Goal: Task Accomplishment & Management: Complete application form

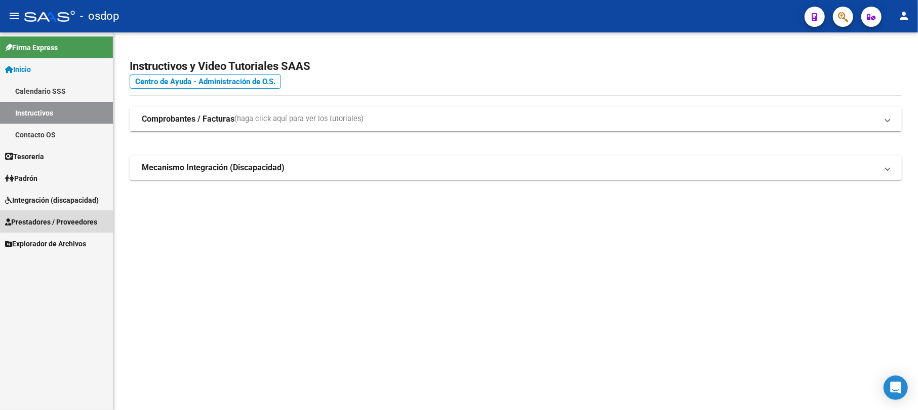
click at [92, 219] on span "Prestadores / Proveedores" at bounding box center [51, 221] width 92 height 11
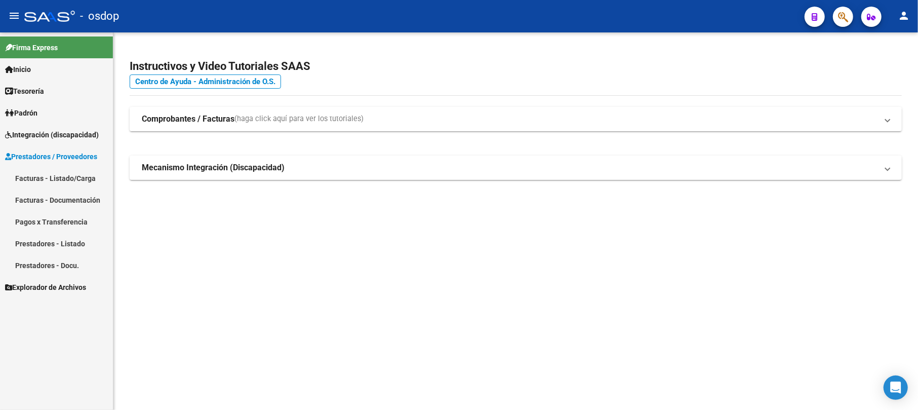
click at [82, 180] on link "Facturas - Listado/Carga" at bounding box center [56, 178] width 113 height 22
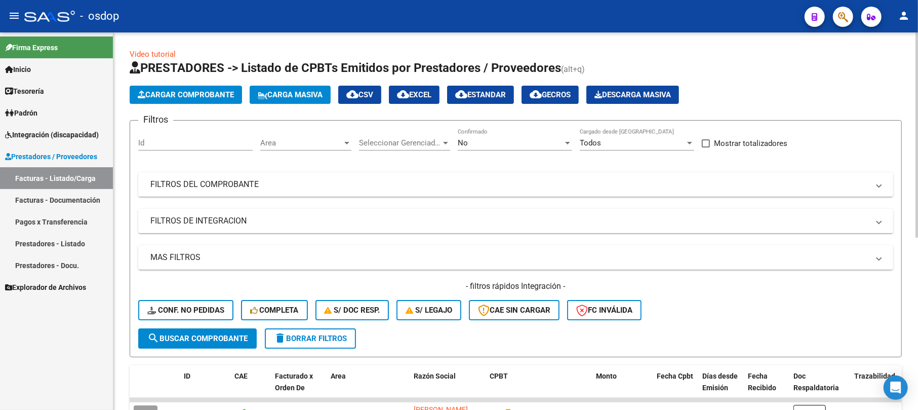
click at [174, 104] on app-list-header "PRESTADORES -> Listado de CPBTs Emitidos por Prestadores / Proveedores (alt+q) …" at bounding box center [516, 208] width 772 height 297
click at [185, 98] on span "Cargar Comprobante" at bounding box center [186, 94] width 96 height 9
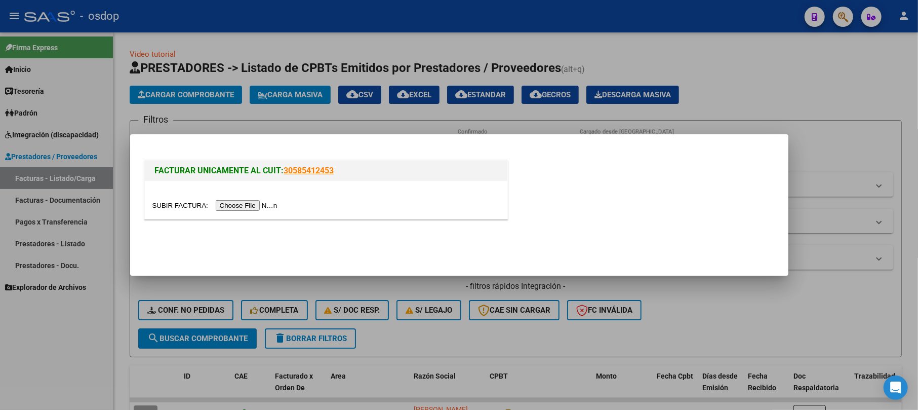
drag, startPoint x: 239, startPoint y: 191, endPoint x: 241, endPoint y: 203, distance: 11.9
click at [239, 195] on div at bounding box center [326, 200] width 362 height 38
click at [241, 206] on input "file" at bounding box center [216, 205] width 128 height 11
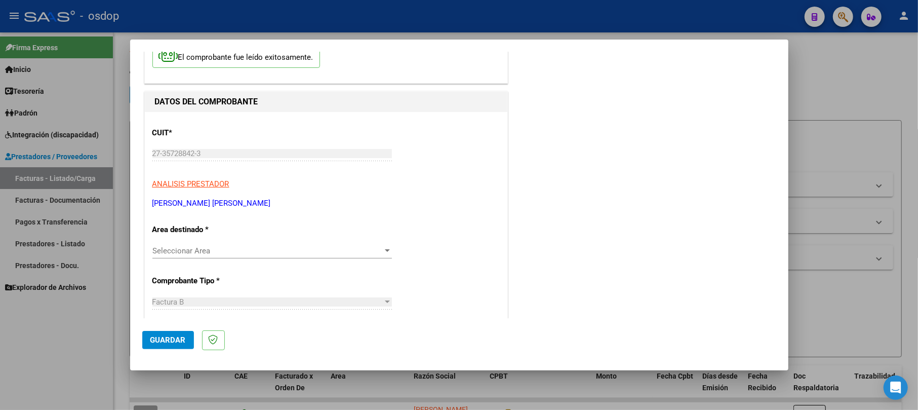
scroll to position [67, 0]
click at [230, 254] on span "Seleccionar Area" at bounding box center [267, 250] width 230 height 9
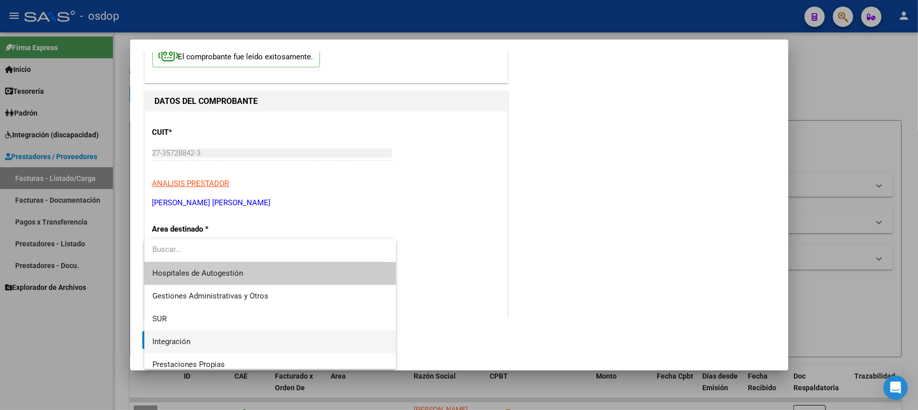
click at [191, 334] on span "Integración" at bounding box center [269, 341] width 235 height 23
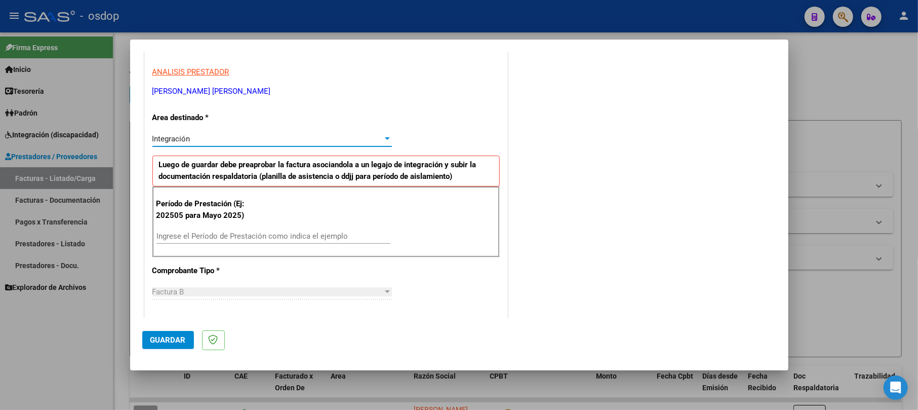
scroll to position [270, 0]
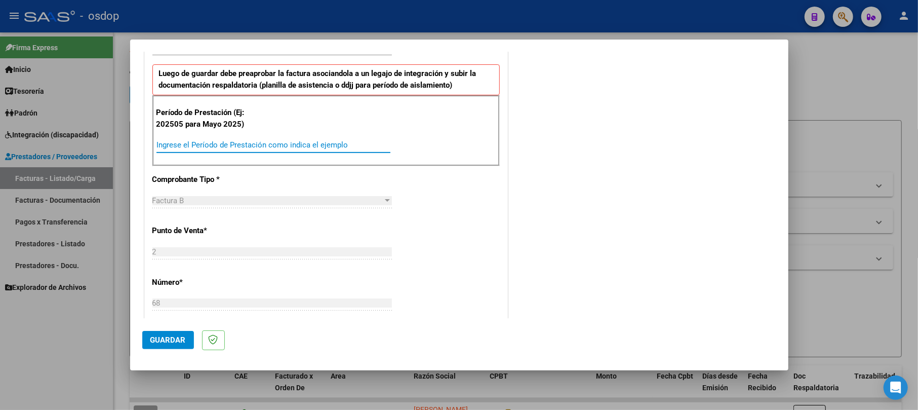
click at [248, 142] on input "Ingrese el Período de Prestación como indica el ejemplo" at bounding box center [273, 144] width 234 height 9
type input "202509"
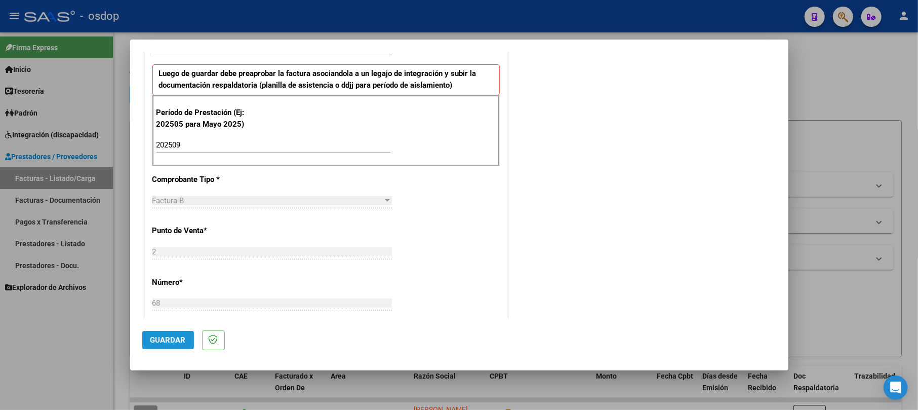
click at [168, 345] on button "Guardar" at bounding box center [168, 340] width 52 height 18
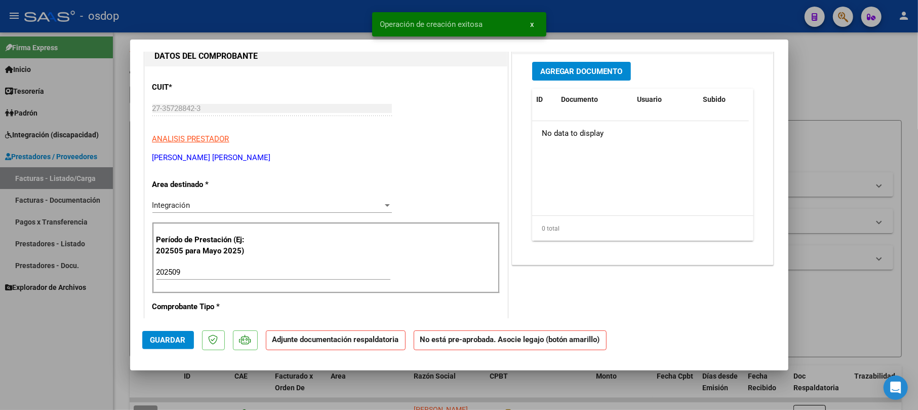
scroll to position [135, 0]
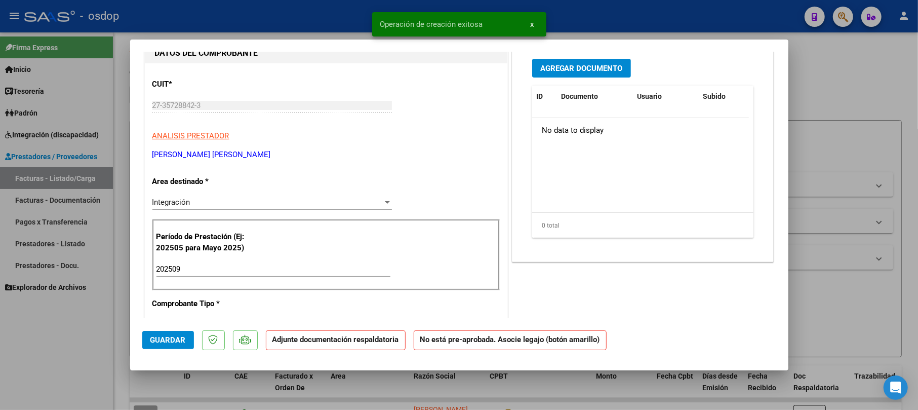
click at [551, 67] on span "Agregar Documento" at bounding box center [581, 68] width 83 height 9
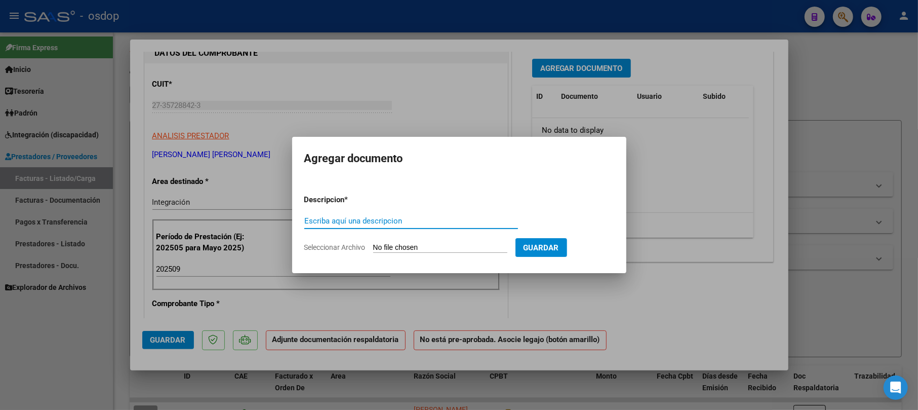
click at [349, 221] on input "Escriba aquí una descripcion" at bounding box center [411, 220] width 214 height 9
type input "aistencia"
click at [440, 245] on input "Seleccionar Archivo" at bounding box center [440, 248] width 134 height 10
type input "C:\fakepath\ASISTENCIA SEPTIEMBRE.pdf"
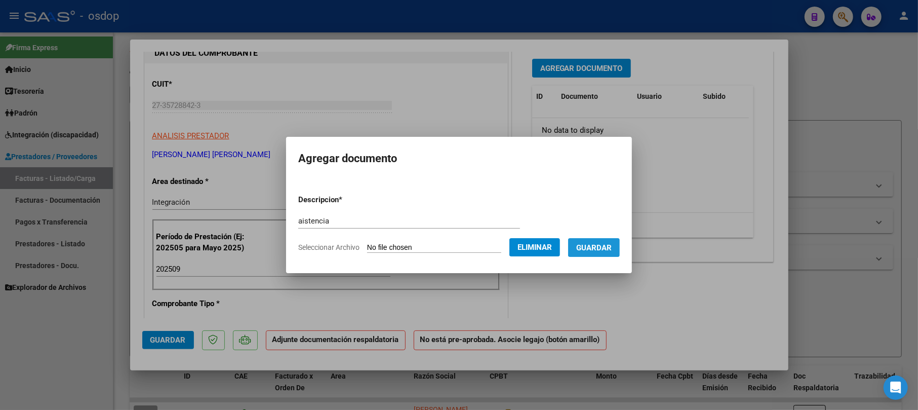
click at [597, 248] on span "Guardar" at bounding box center [593, 247] width 35 height 9
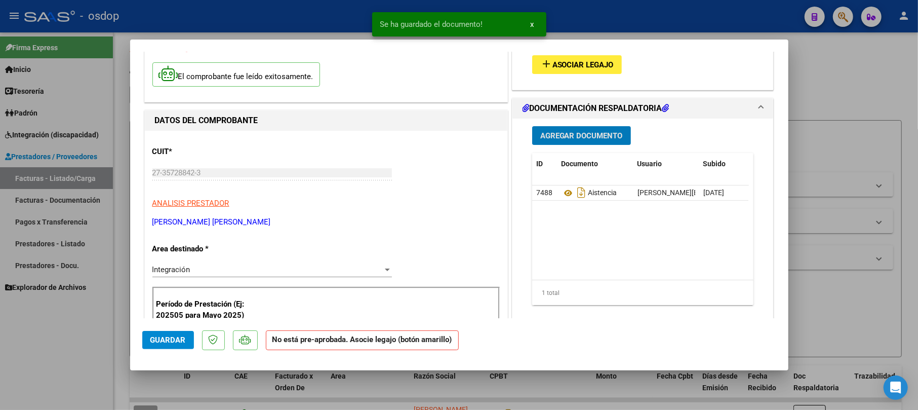
scroll to position [0, 0]
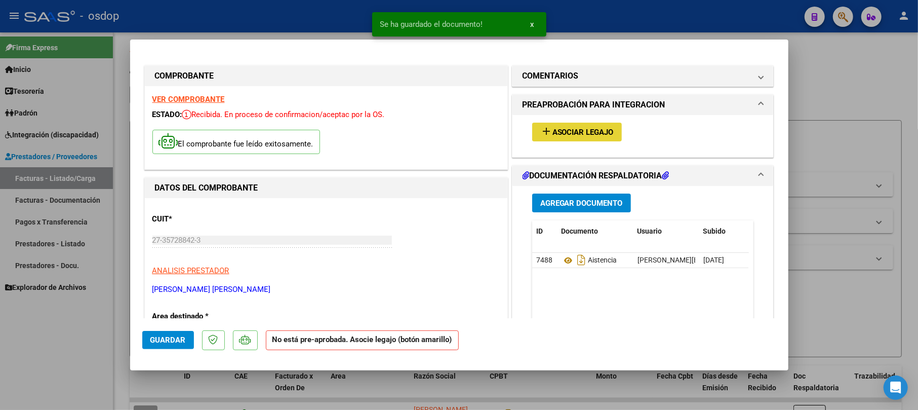
click at [583, 129] on span "Asociar Legajo" at bounding box center [582, 132] width 61 height 9
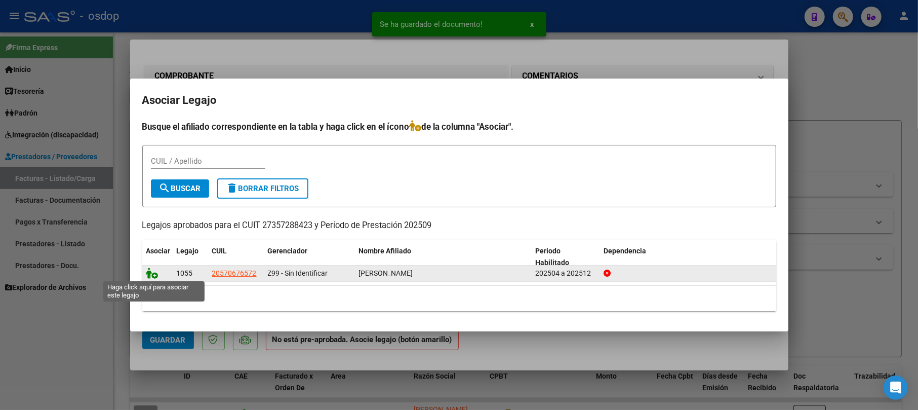
click at [150, 272] on icon at bounding box center [152, 272] width 12 height 11
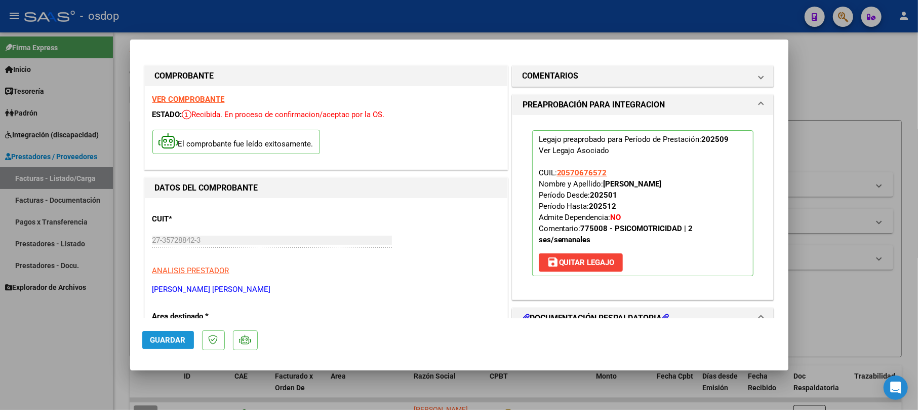
click at [181, 335] on span "Guardar" at bounding box center [167, 339] width 35 height 9
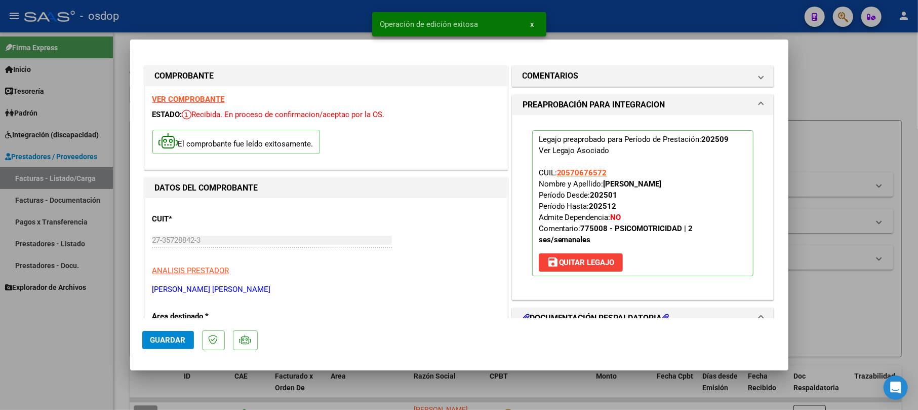
click at [853, 92] on div at bounding box center [459, 205] width 918 height 410
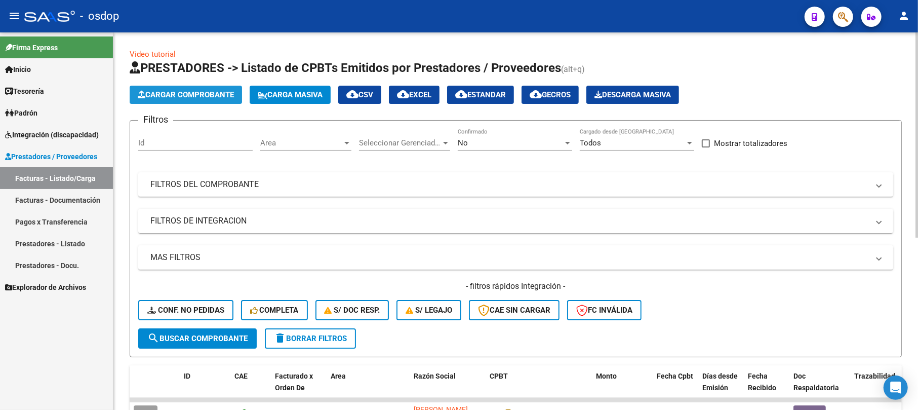
click at [183, 95] on span "Cargar Comprobante" at bounding box center [186, 94] width 96 height 9
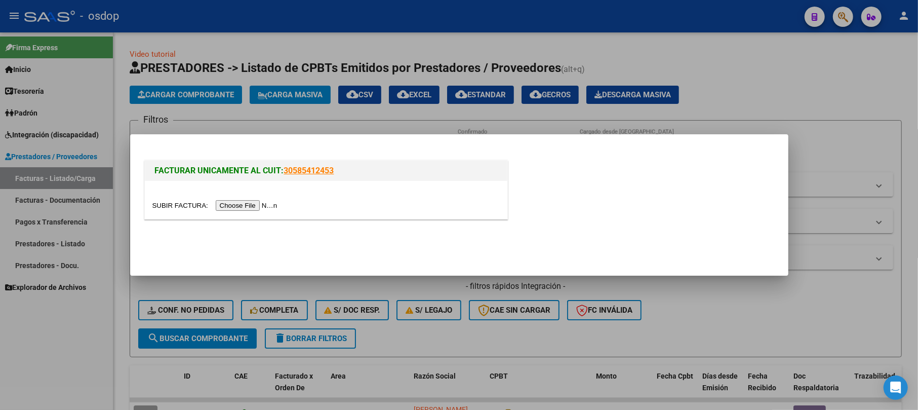
click at [274, 203] on input "file" at bounding box center [216, 205] width 128 height 11
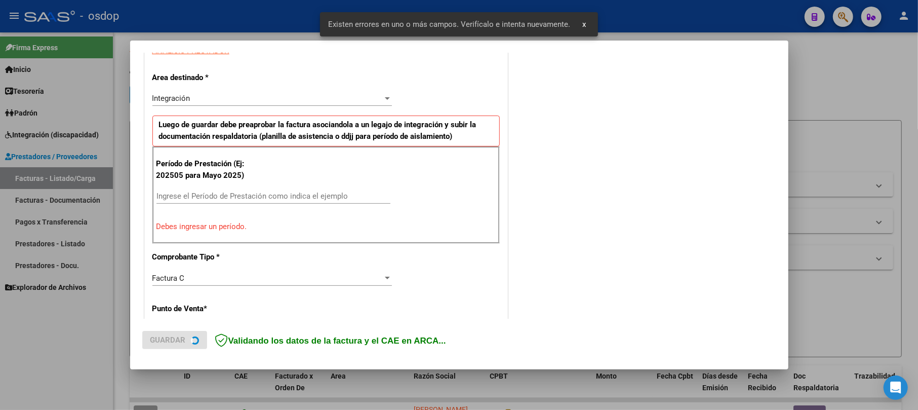
scroll to position [201, 0]
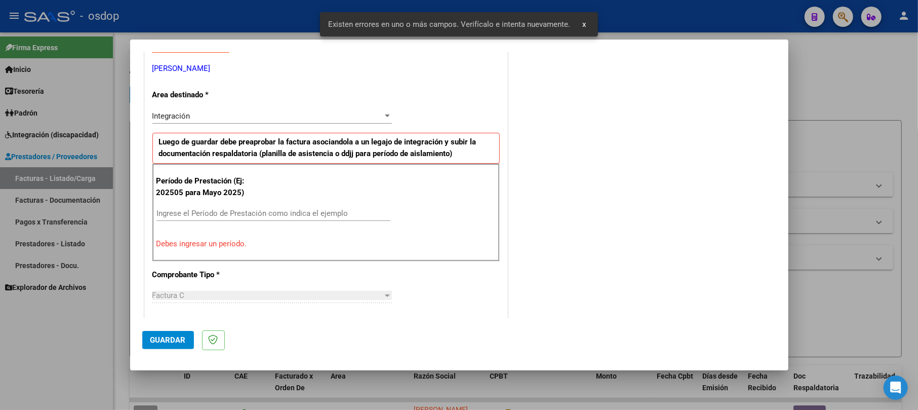
click at [199, 215] on input "Ingrese el Período de Prestación como indica el ejemplo" at bounding box center [273, 213] width 234 height 9
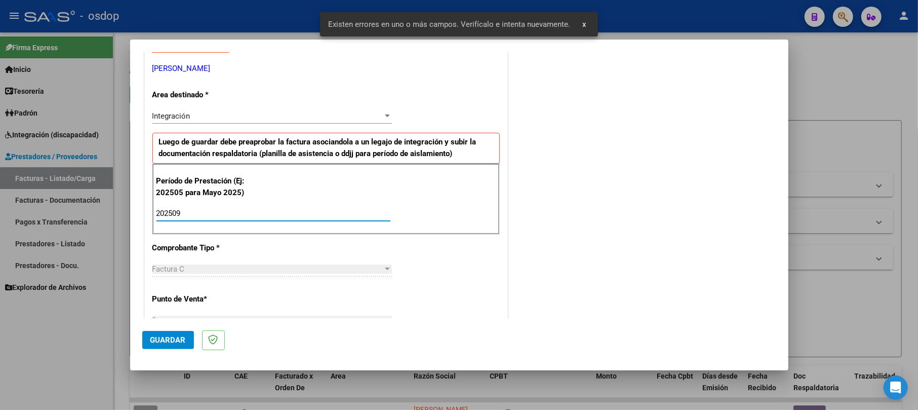
type input "202509"
click at [158, 337] on span "Guardar" at bounding box center [167, 339] width 35 height 9
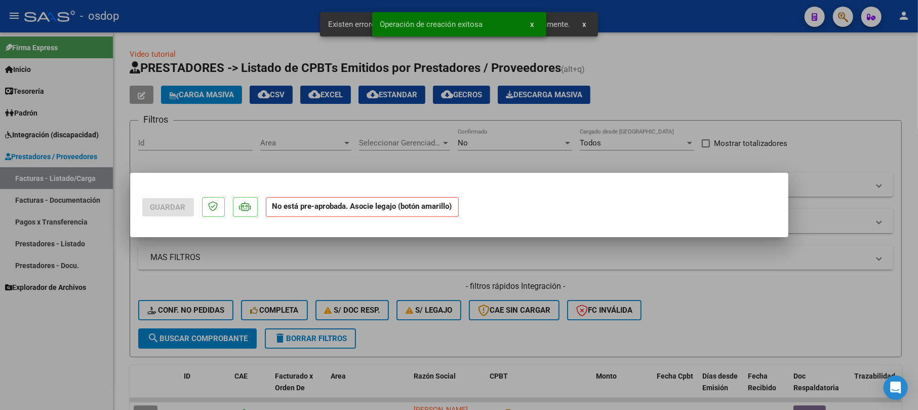
scroll to position [0, 0]
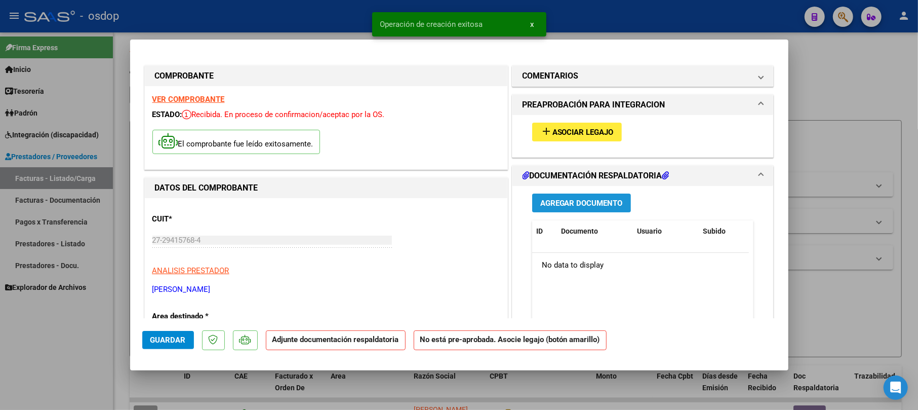
click at [543, 201] on span "Agregar Documento" at bounding box center [581, 202] width 83 height 9
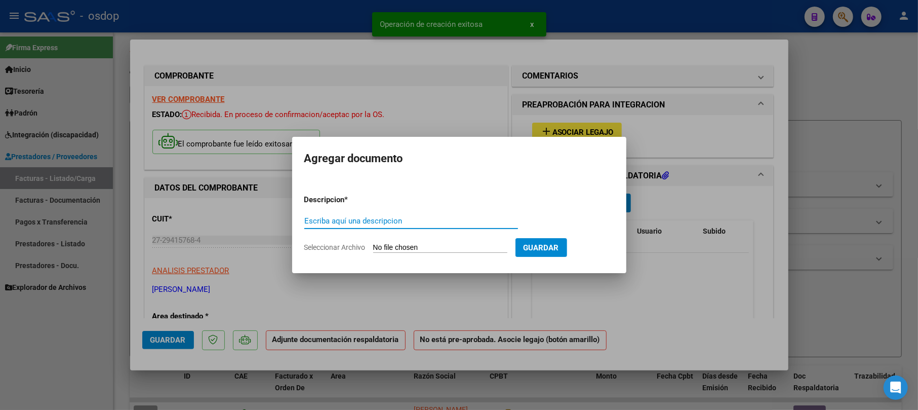
click at [345, 217] on input "Escriba aquí una descripcion" at bounding box center [411, 220] width 214 height 9
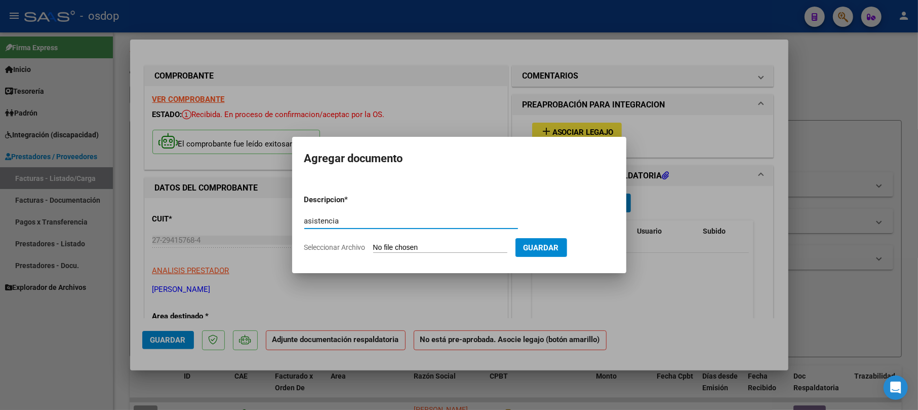
type input "asistencia"
click at [414, 243] on input "Seleccionar Archivo" at bounding box center [440, 248] width 134 height 10
type input "C:\fakepath\Pognante_Paula_DAI_Asistencia_Septiembre2025.pdf"
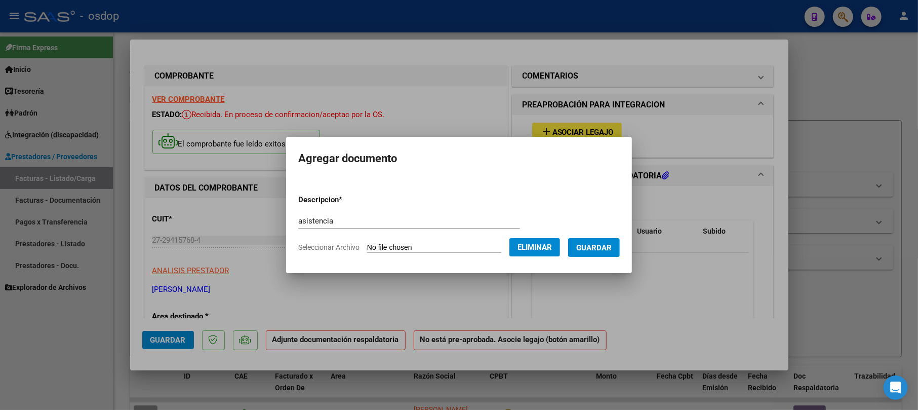
click at [604, 245] on span "Guardar" at bounding box center [593, 247] width 35 height 9
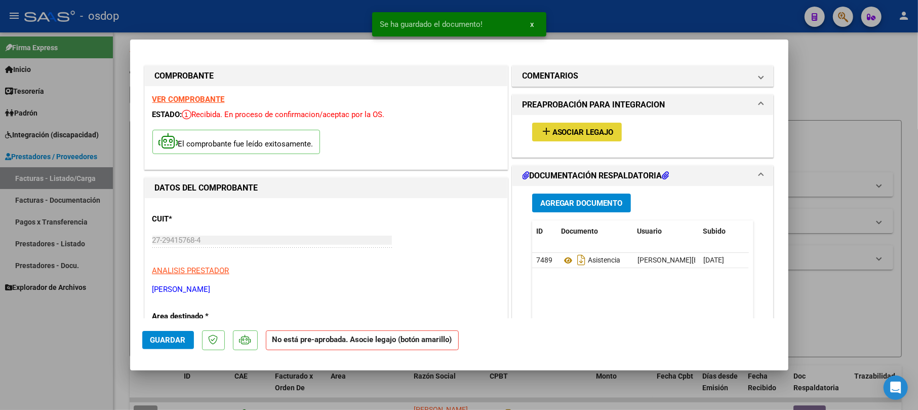
click at [569, 133] on span "Asociar Legajo" at bounding box center [582, 132] width 61 height 9
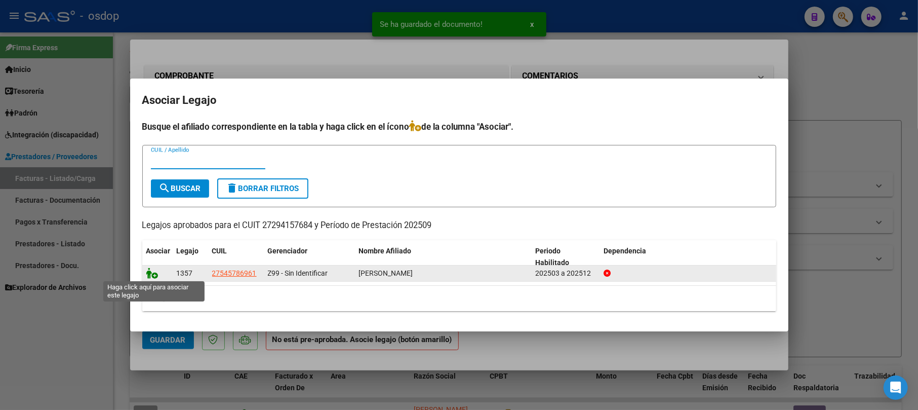
click at [154, 271] on icon at bounding box center [152, 272] width 12 height 11
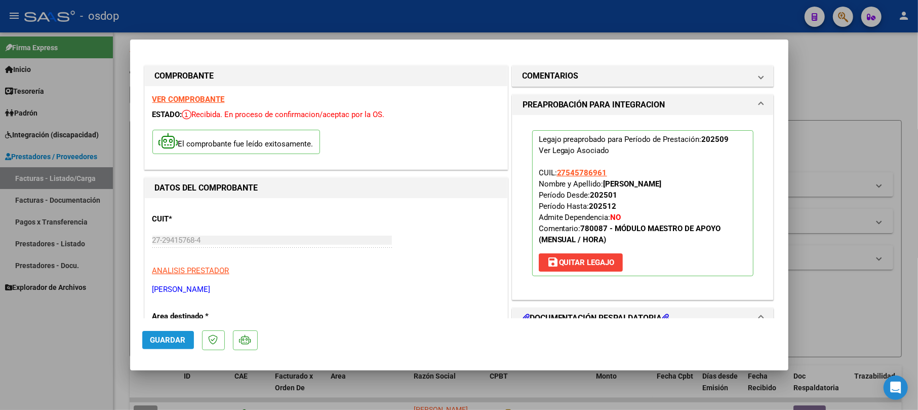
click at [160, 337] on span "Guardar" at bounding box center [167, 339] width 35 height 9
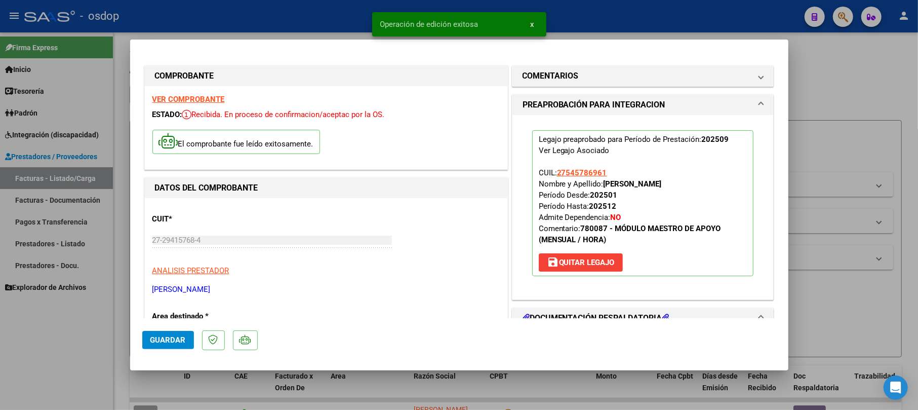
click at [838, 92] on div at bounding box center [459, 205] width 918 height 410
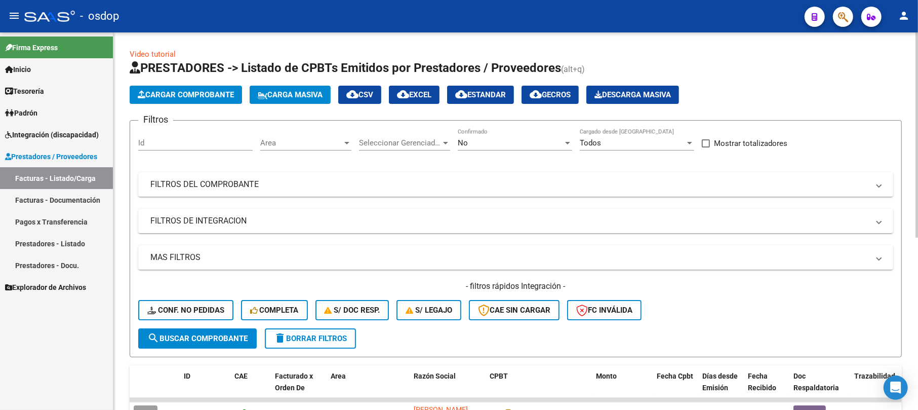
click at [210, 90] on span "Cargar Comprobante" at bounding box center [186, 94] width 96 height 9
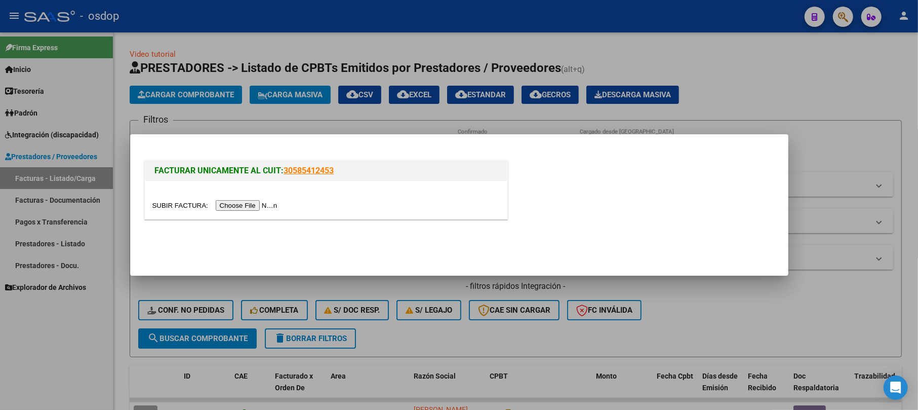
click at [258, 207] on input "file" at bounding box center [216, 205] width 128 height 11
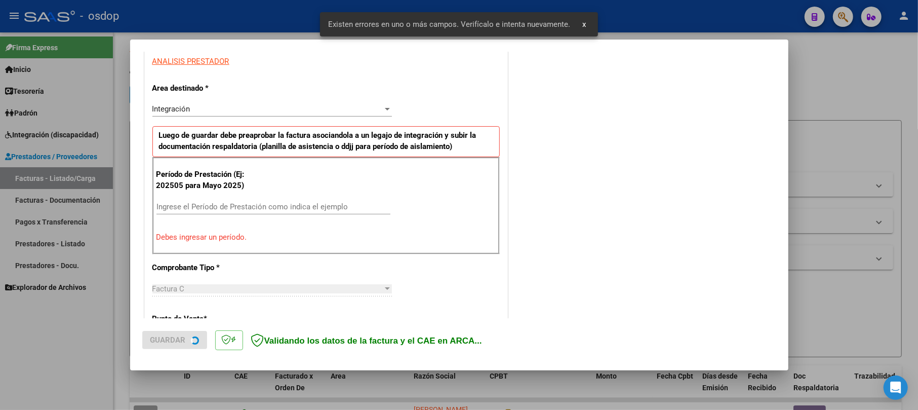
scroll to position [201, 0]
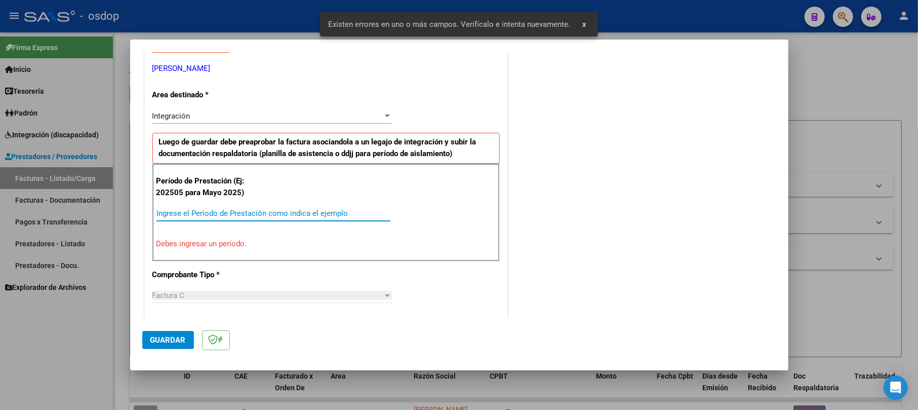
click at [217, 213] on input "Ingrese el Período de Prestación como indica el ejemplo" at bounding box center [273, 213] width 234 height 9
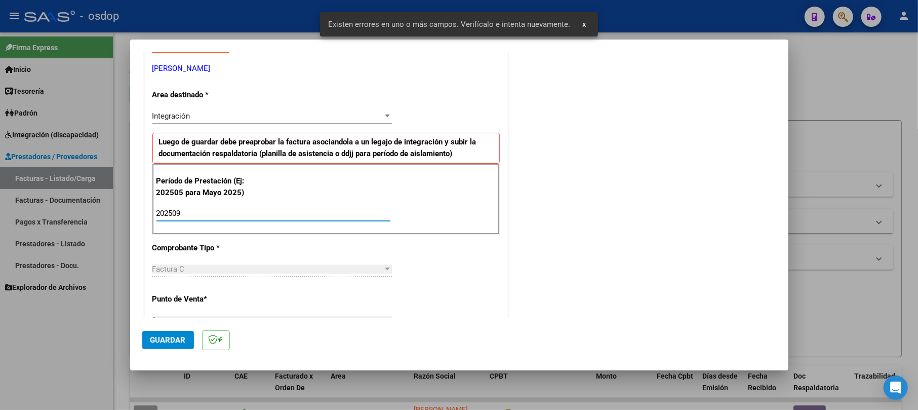
type input "202509"
click at [159, 343] on span "Guardar" at bounding box center [167, 339] width 35 height 9
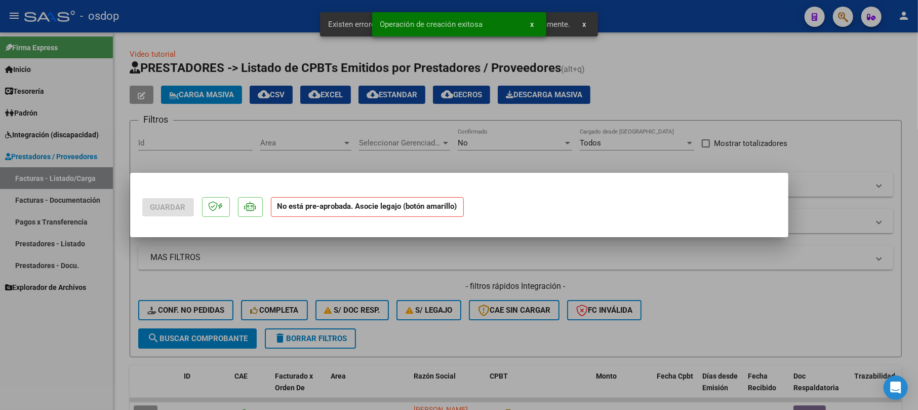
scroll to position [0, 0]
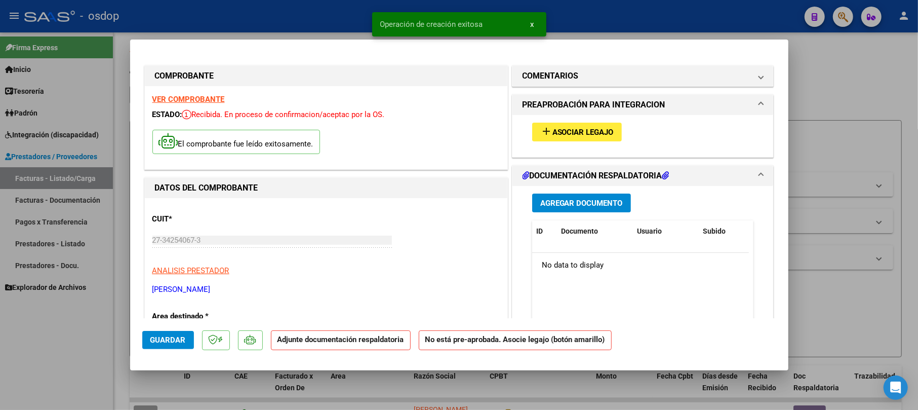
click at [580, 206] on span "Agregar Documento" at bounding box center [581, 202] width 83 height 9
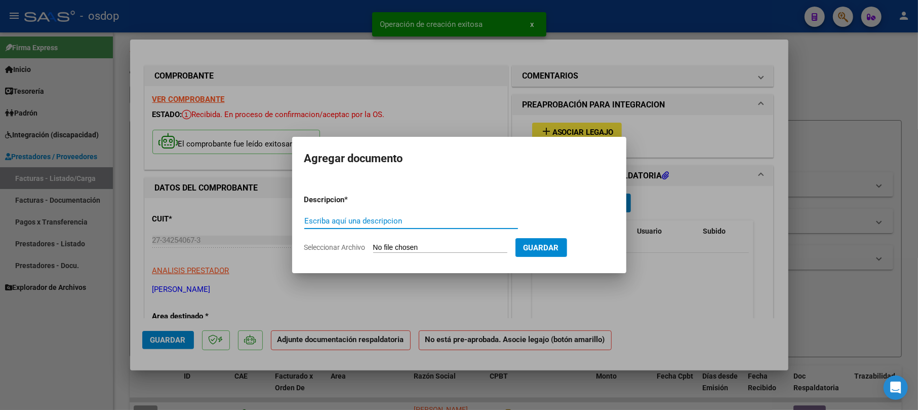
click at [409, 221] on input "Escriba aquí una descripcion" at bounding box center [411, 220] width 214 height 9
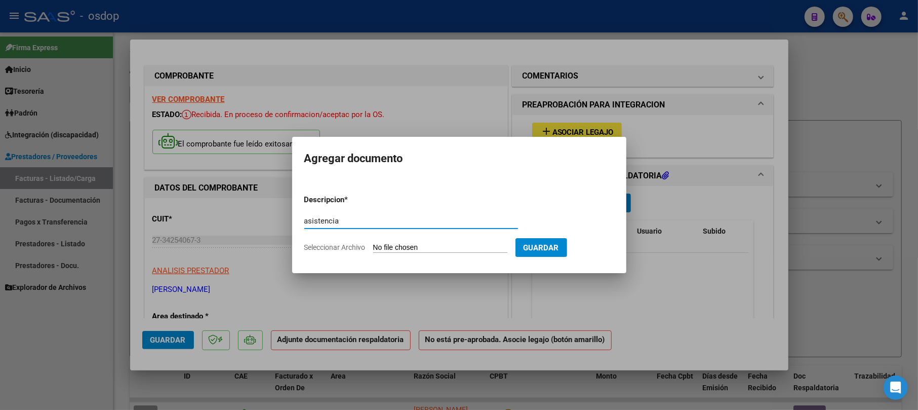
type input "asistencia"
click at [439, 247] on input "Seleccionar Archivo" at bounding box center [440, 248] width 134 height 10
type input "C:\fakepath\CamScanner [DATE] 15.15.pdf"
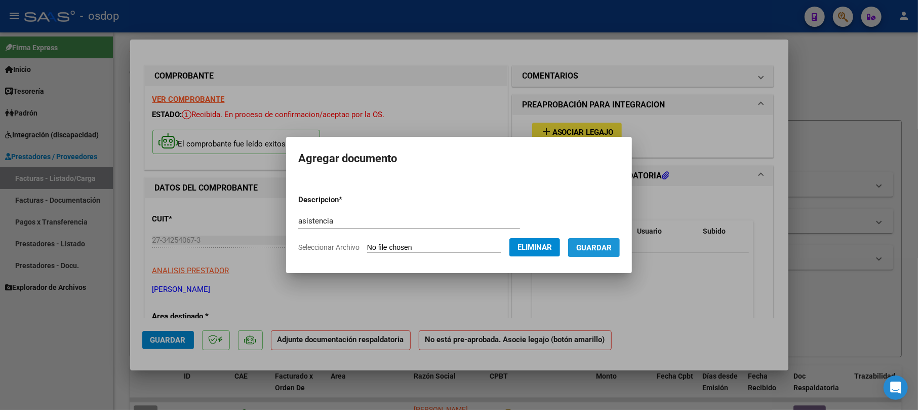
click at [614, 252] on button "Guardar" at bounding box center [594, 247] width 52 height 19
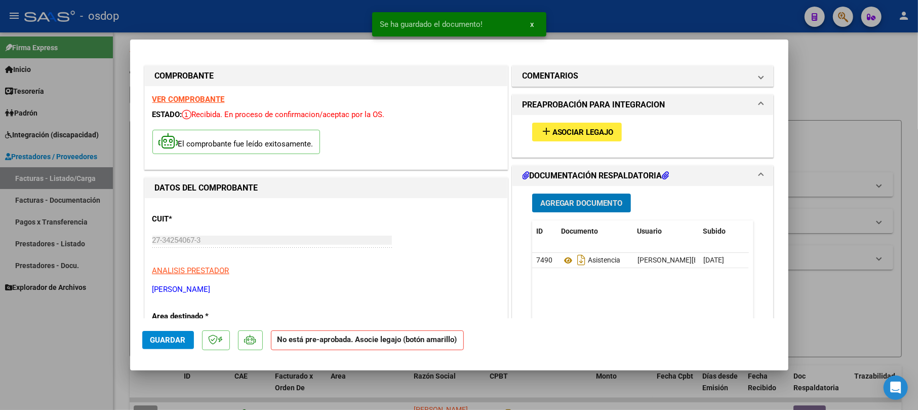
click at [587, 130] on span "Asociar Legajo" at bounding box center [582, 132] width 61 height 9
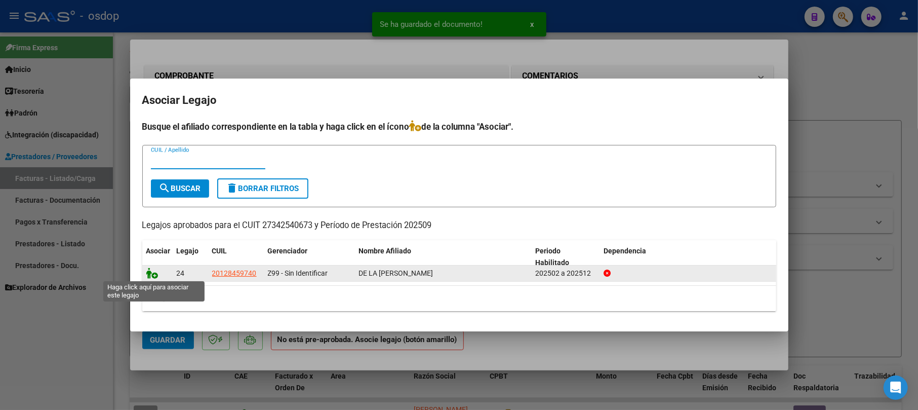
click at [148, 272] on icon at bounding box center [152, 272] width 12 height 11
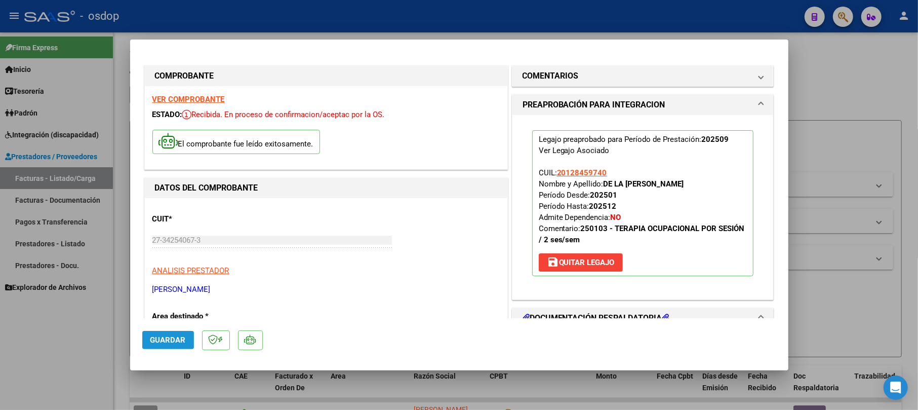
click at [164, 337] on span "Guardar" at bounding box center [167, 339] width 35 height 9
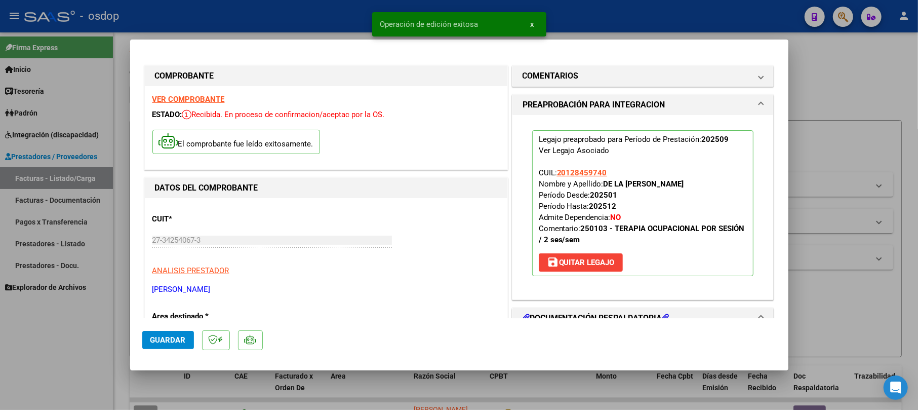
click at [852, 84] on div at bounding box center [459, 205] width 918 height 410
type input "$ 0,00"
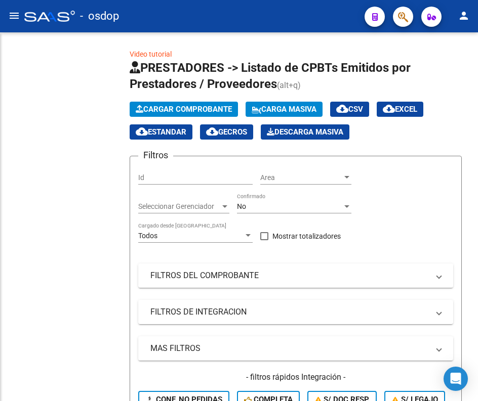
click at [100, 106] on mat-sidenav-container "Firma Express Inicio Calendario SSS Instructivos Contacto OS Tesorería Extracto…" at bounding box center [239, 216] width 478 height 369
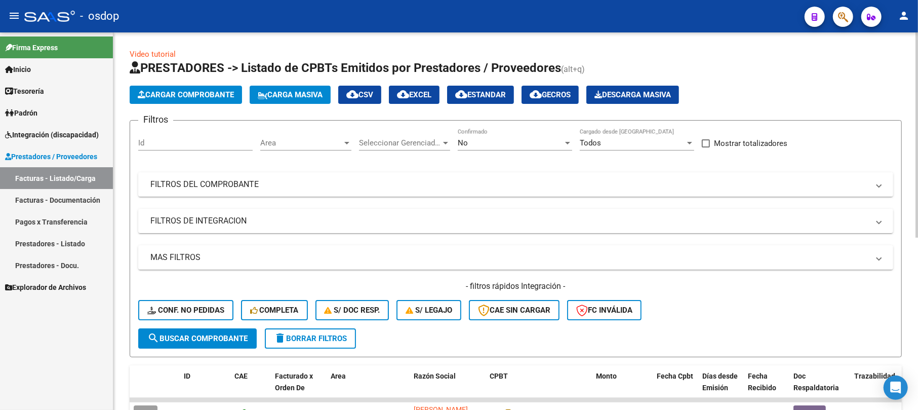
click at [183, 96] on span "Cargar Comprobante" at bounding box center [186, 94] width 96 height 9
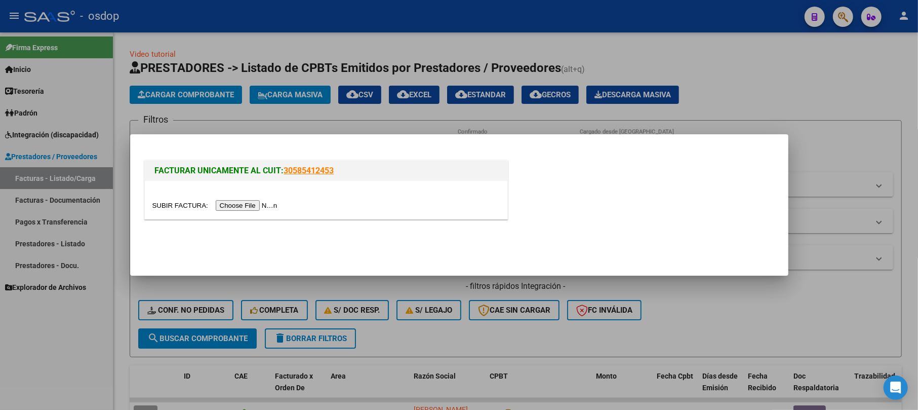
click at [263, 208] on input "file" at bounding box center [216, 205] width 128 height 11
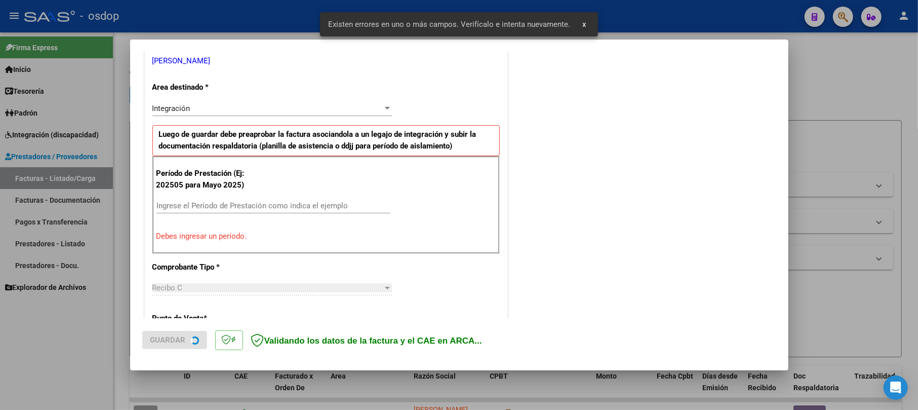
scroll to position [221, 0]
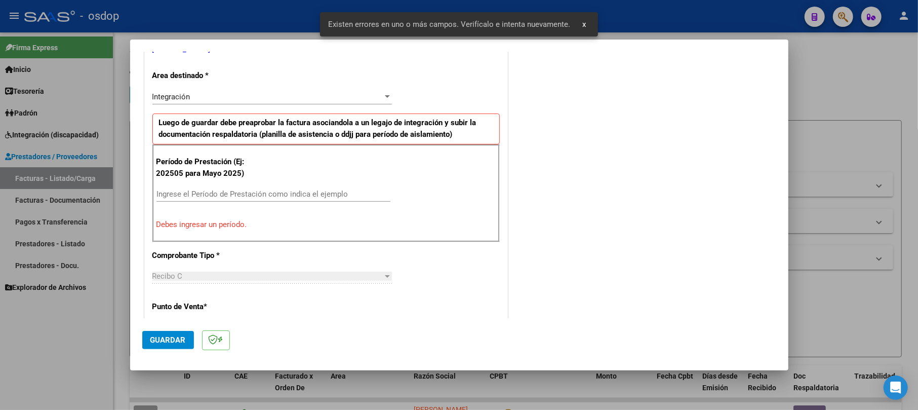
click at [222, 227] on p "Debes ingresar un período." at bounding box center [325, 225] width 339 height 12
click at [217, 196] on input "Ingrese el Período de Prestación como indica el ejemplo" at bounding box center [273, 193] width 234 height 9
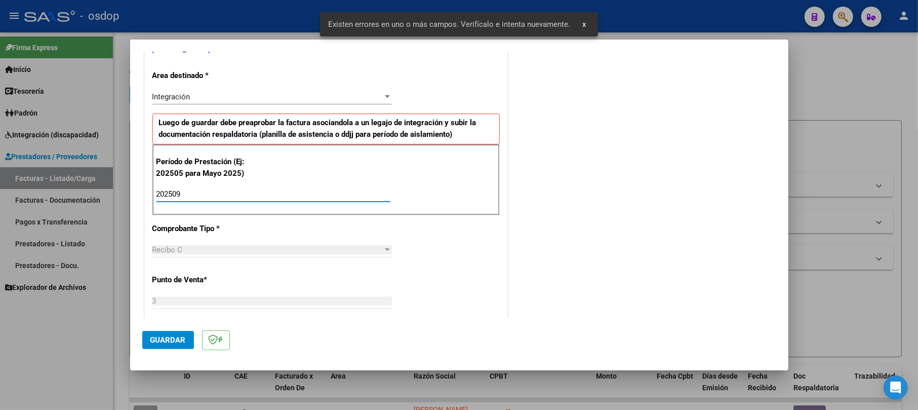
type input "202509"
click at [149, 341] on button "Guardar" at bounding box center [168, 340] width 52 height 18
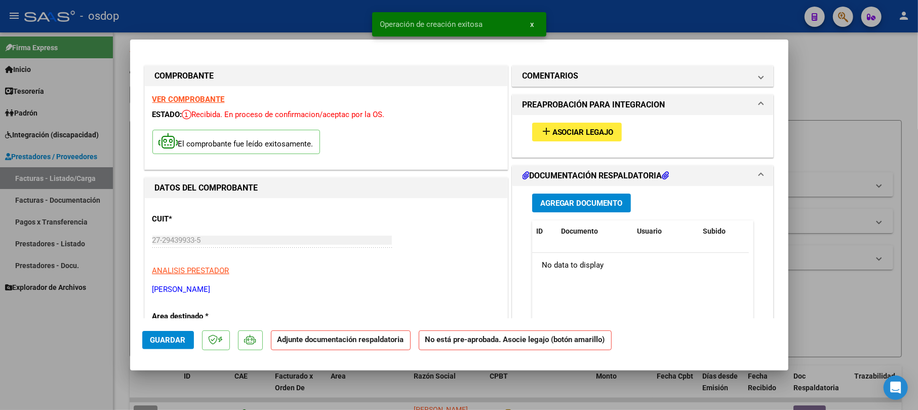
click at [546, 201] on span "Agregar Documento" at bounding box center [581, 202] width 83 height 9
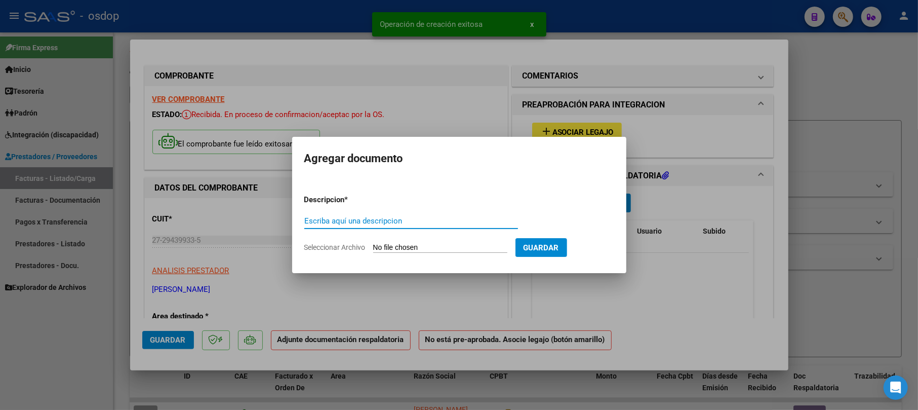
click at [372, 223] on input "Escriba aquí una descripcion" at bounding box center [411, 220] width 214 height 9
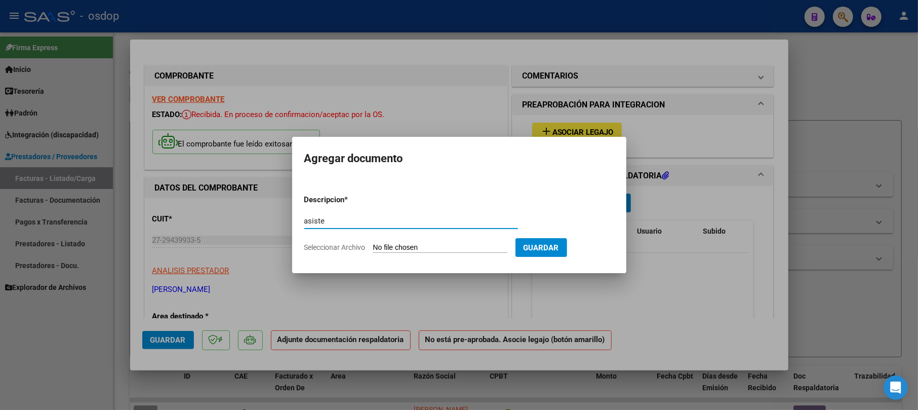
type input "asiste"
click at [428, 242] on app-file-uploader "Seleccionar Archivo" at bounding box center [409, 246] width 211 height 9
click at [440, 247] on input "Seleccionar Archivo" at bounding box center [440, 248] width 134 height 10
type input "C:\fakepath\Osdop septiembre .pdf"
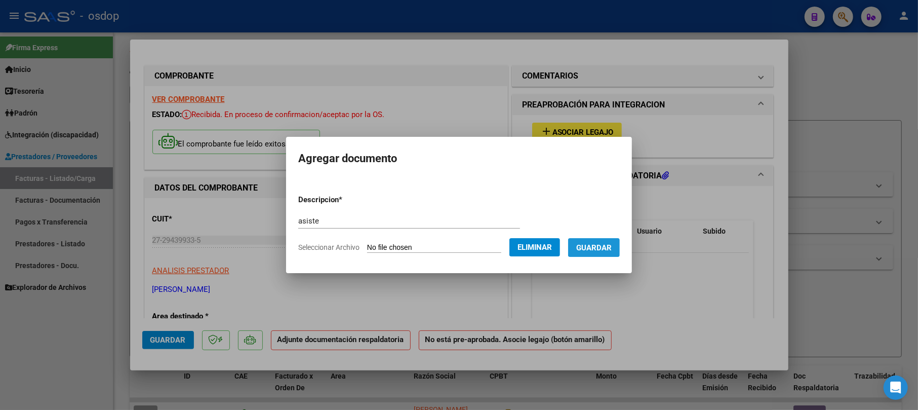
click at [611, 247] on span "Guardar" at bounding box center [593, 247] width 35 height 9
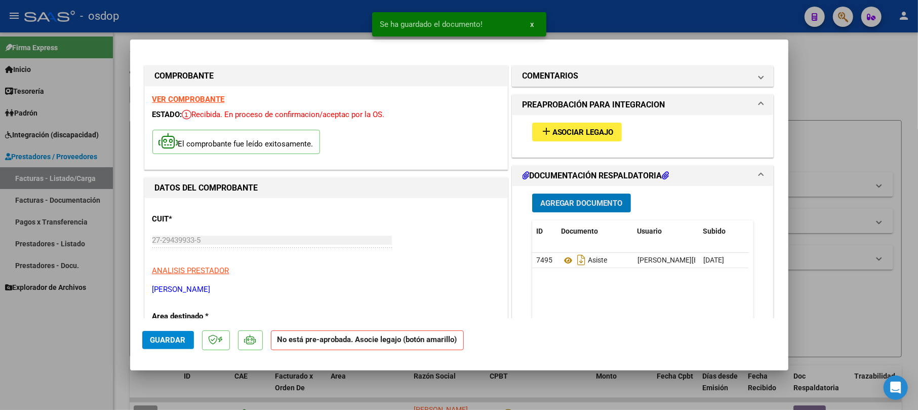
click at [591, 128] on span "Asociar Legajo" at bounding box center [582, 132] width 61 height 9
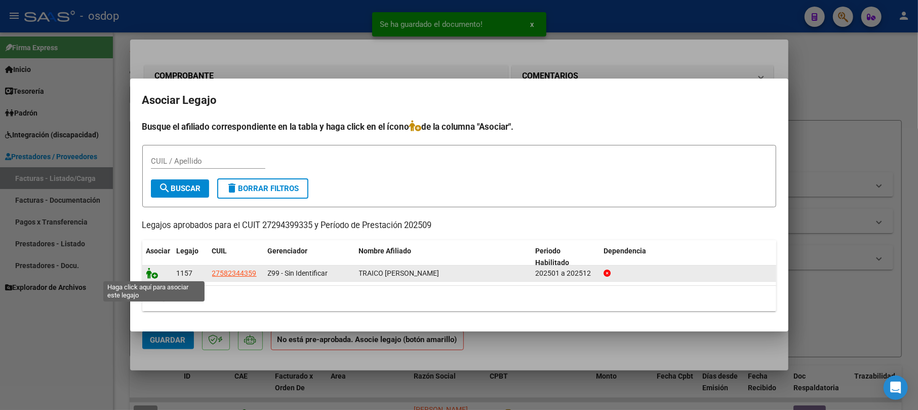
click at [153, 270] on icon at bounding box center [152, 272] width 12 height 11
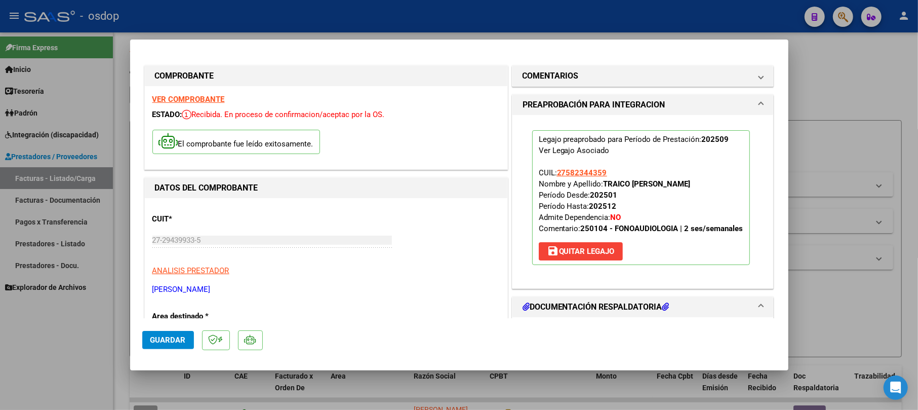
click at [173, 339] on span "Guardar" at bounding box center [167, 339] width 35 height 9
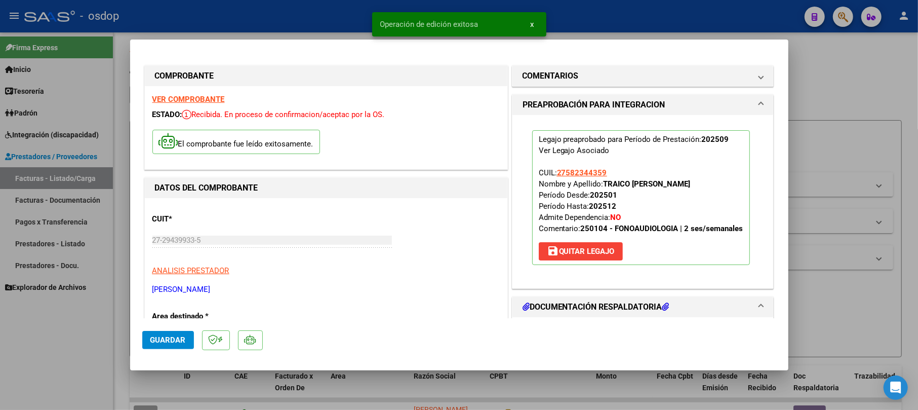
click at [902, 83] on div at bounding box center [459, 205] width 918 height 410
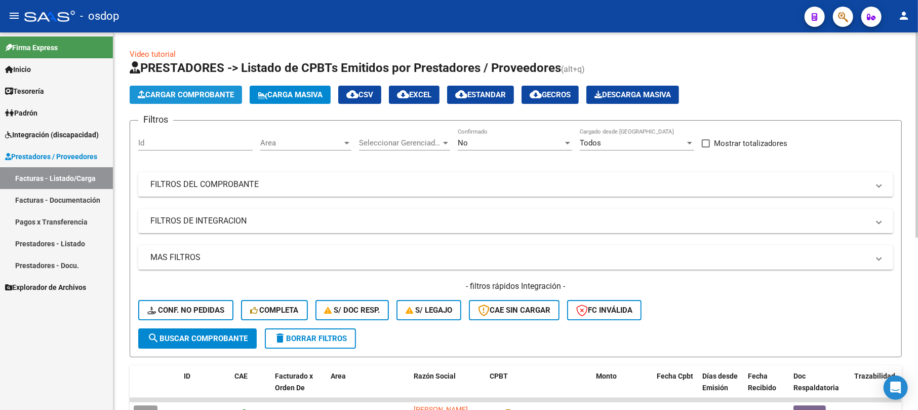
click at [197, 92] on span "Cargar Comprobante" at bounding box center [186, 94] width 96 height 9
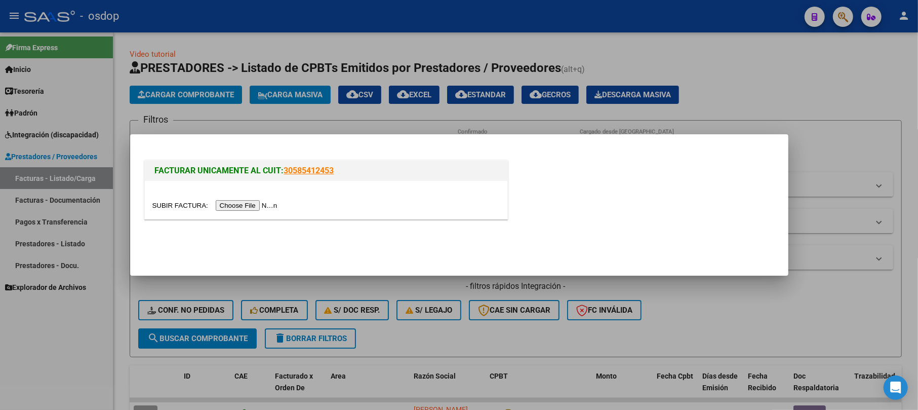
click at [238, 209] on input "file" at bounding box center [216, 205] width 128 height 11
click at [260, 208] on input "file" at bounding box center [216, 205] width 128 height 11
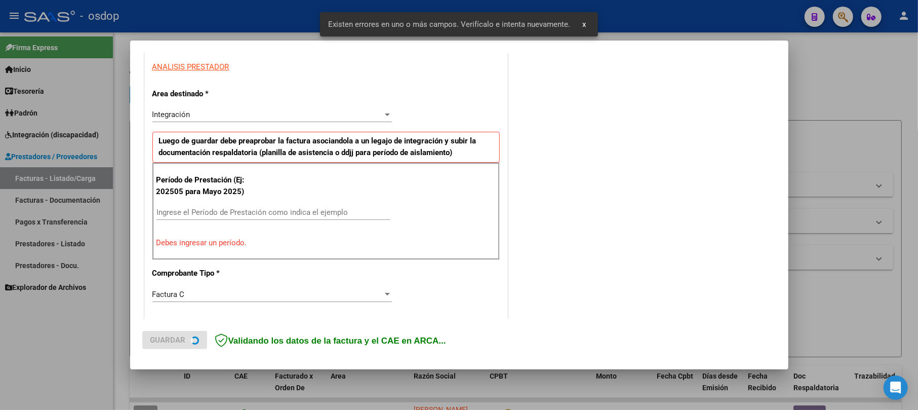
scroll to position [201, 0]
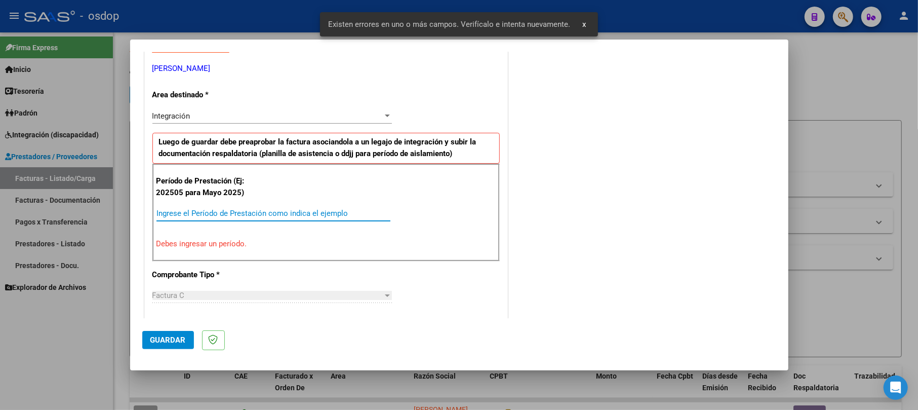
click at [189, 217] on input "Ingrese el Período de Prestación como indica el ejemplo" at bounding box center [273, 213] width 234 height 9
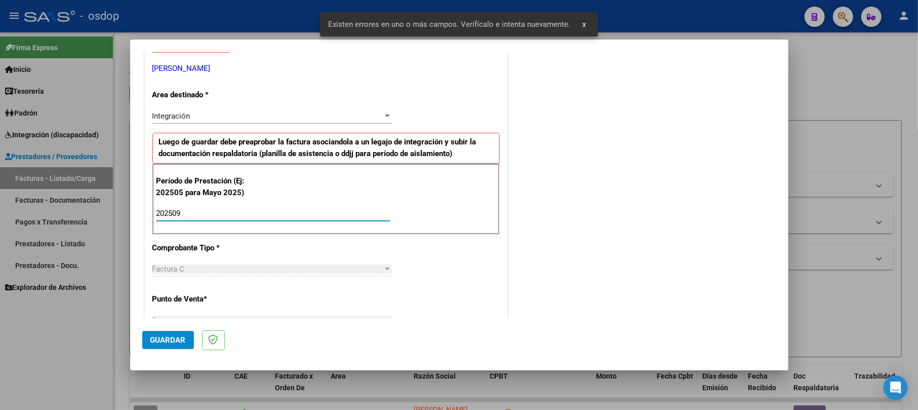
type input "202509"
click at [177, 335] on span "Guardar" at bounding box center [167, 339] width 35 height 9
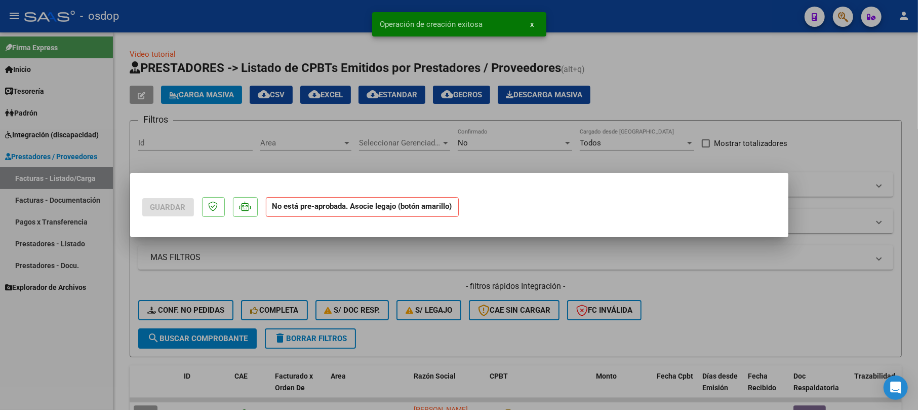
scroll to position [0, 0]
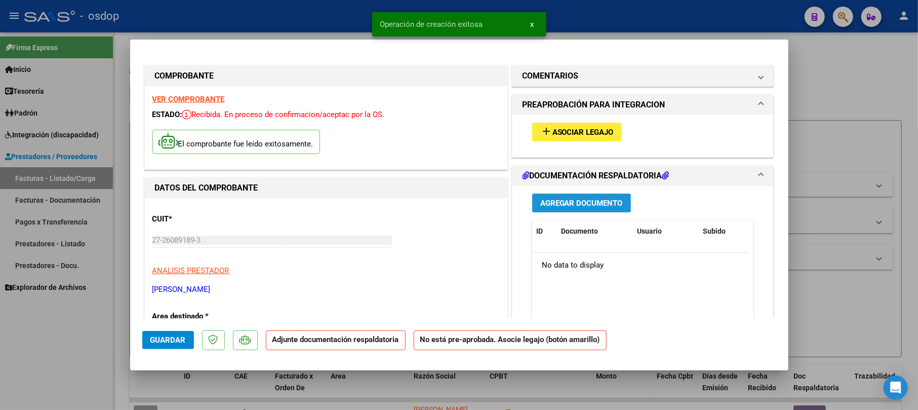
click at [535, 197] on button "Agregar Documento" at bounding box center [581, 202] width 99 height 19
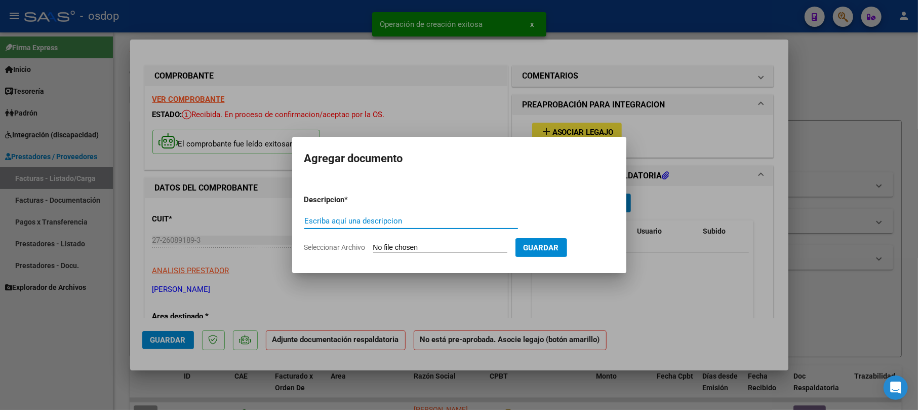
click at [387, 224] on input "Escriba aquí una descripcion" at bounding box center [411, 220] width 214 height 9
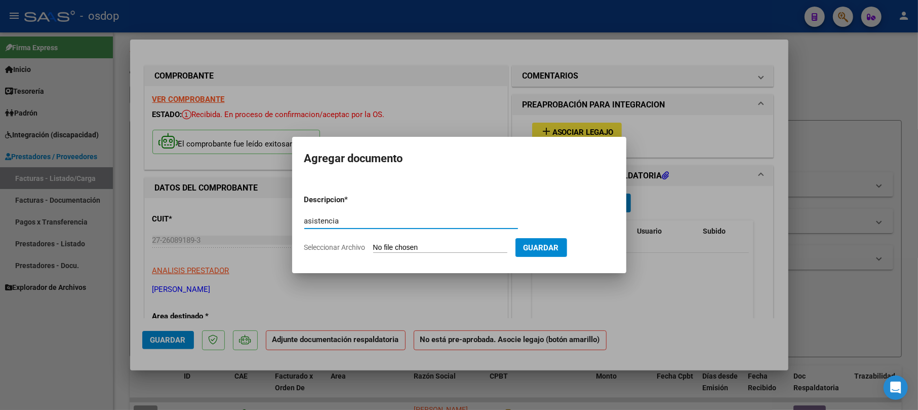
type input "asistencia"
click at [393, 249] on input "Seleccionar Archivo" at bounding box center [440, 248] width 134 height 10
type input "C:\fakepath\asistencia [DATE] .pdf"
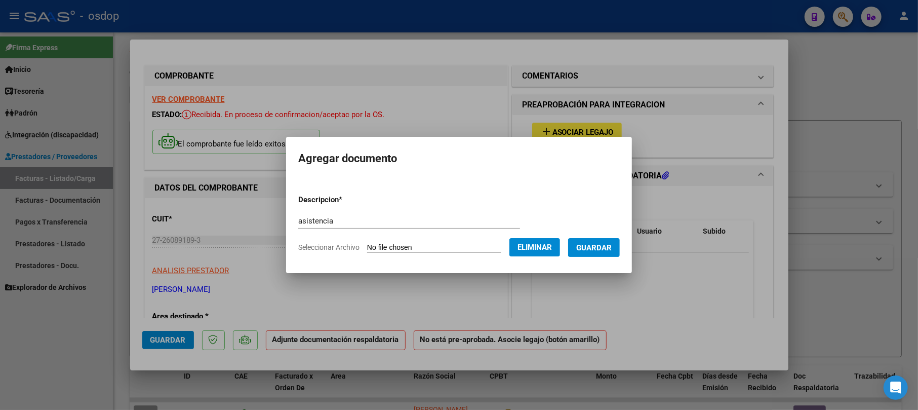
click at [610, 253] on button "Guardar" at bounding box center [594, 247] width 52 height 19
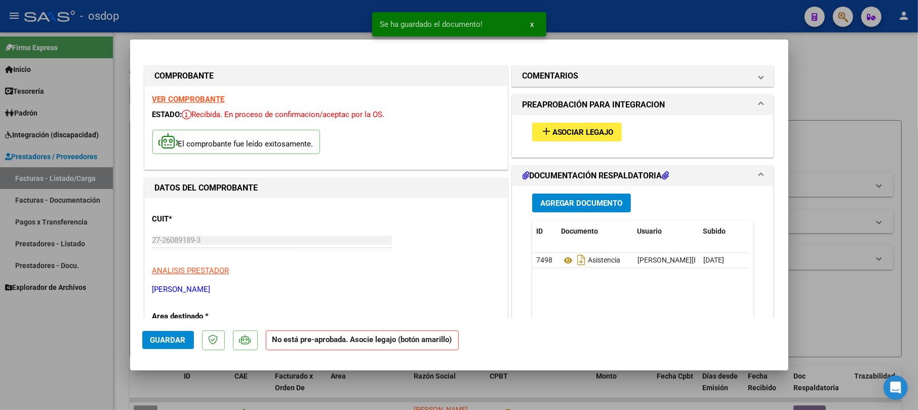
click at [568, 120] on div "add Asociar Legajo" at bounding box center [642, 132] width 237 height 34
click at [552, 134] on span "Asociar Legajo" at bounding box center [582, 132] width 61 height 9
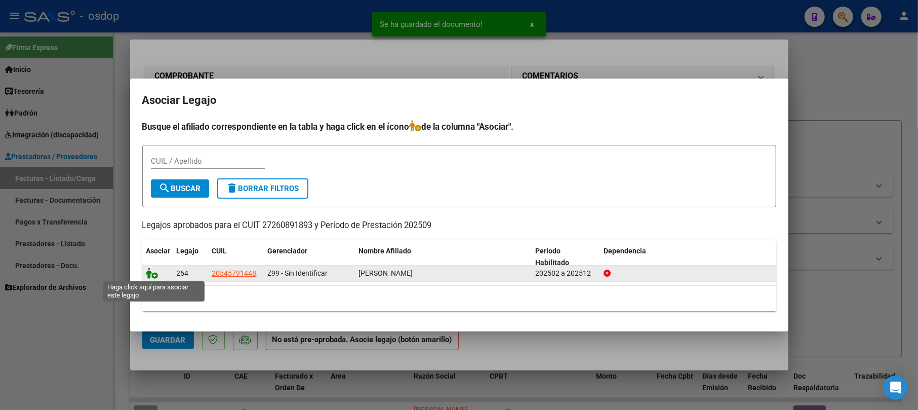
click at [149, 272] on icon at bounding box center [152, 272] width 12 height 11
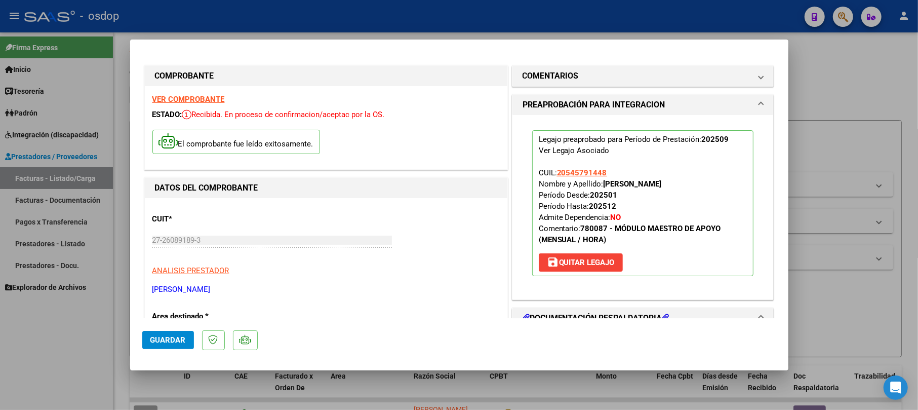
click at [174, 343] on span "Guardar" at bounding box center [167, 339] width 35 height 9
click at [862, 125] on div at bounding box center [459, 205] width 918 height 410
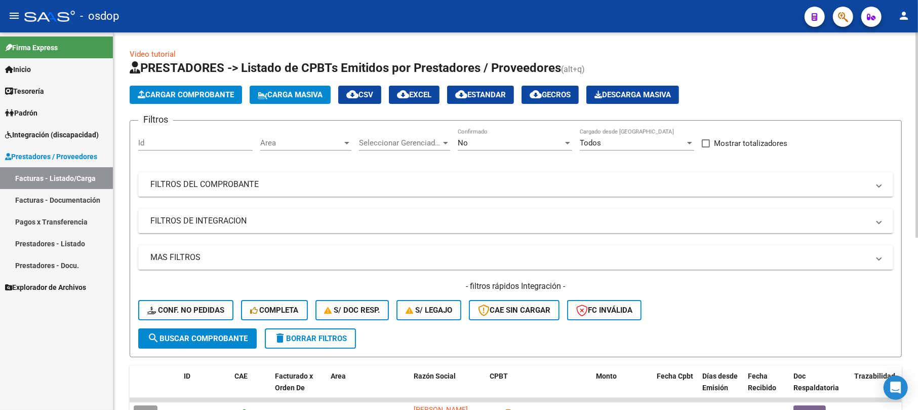
click at [190, 96] on span "Cargar Comprobante" at bounding box center [186, 94] width 96 height 9
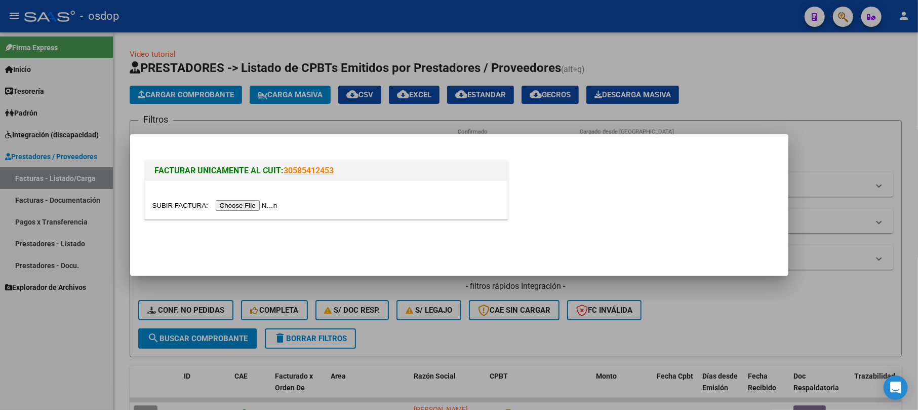
click at [271, 209] on div at bounding box center [325, 205] width 347 height 12
click at [272, 209] on input "file" at bounding box center [216, 205] width 128 height 11
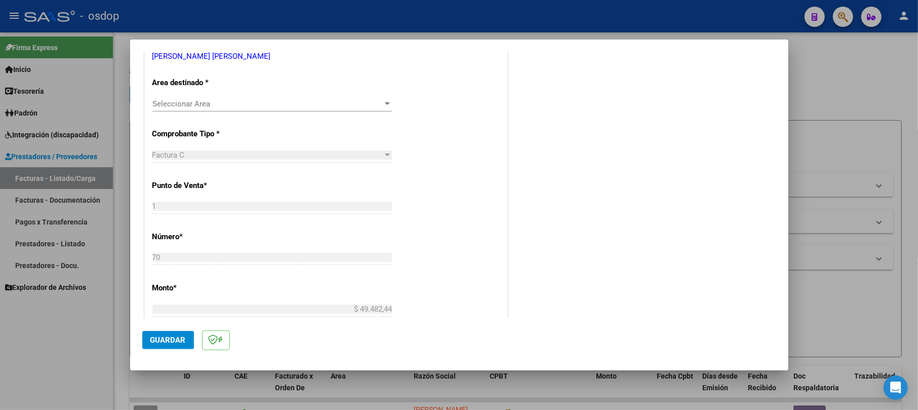
scroll to position [202, 0]
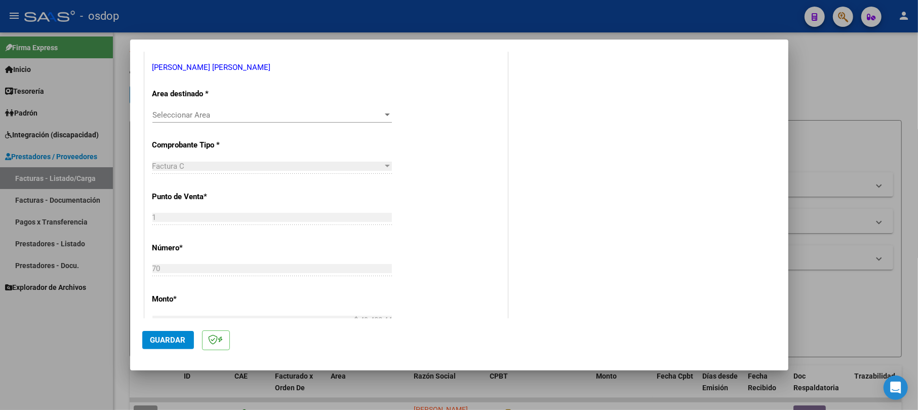
click at [209, 114] on span "Seleccionar Area" at bounding box center [267, 114] width 230 height 9
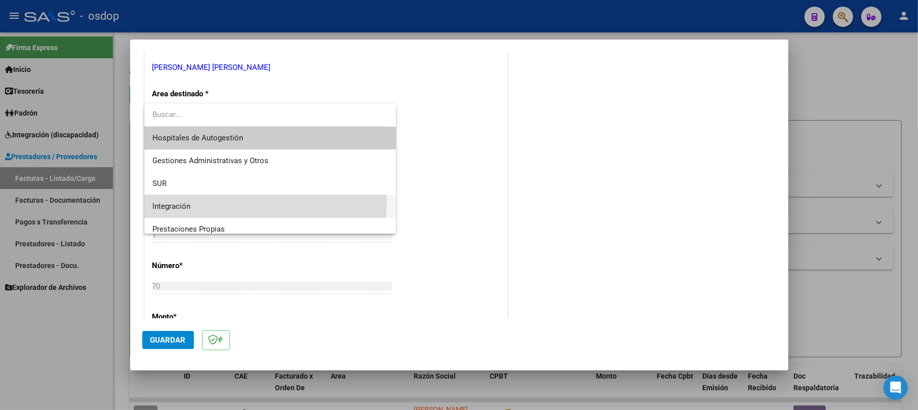
click at [207, 200] on span "Integración" at bounding box center [269, 206] width 235 height 23
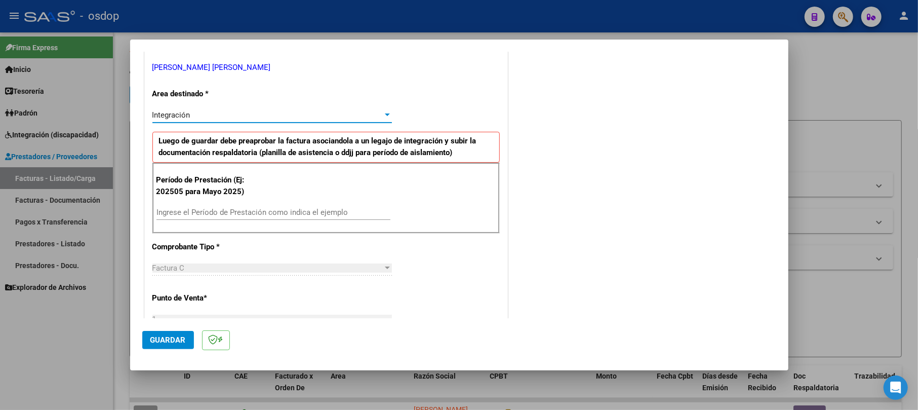
click at [228, 206] on div "Período de Prestación (Ej: 202505 para [DATE]) Ingrese el Período de Prestación…" at bounding box center [325, 197] width 347 height 71
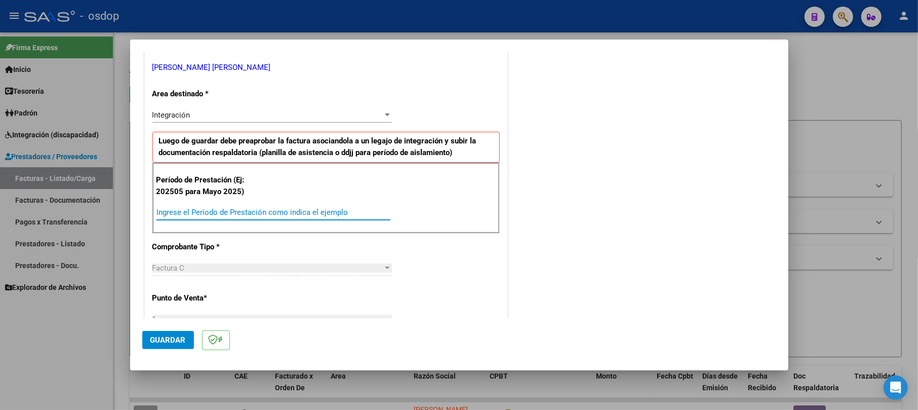
click at [227, 212] on input "Ingrese el Período de Prestación como indica el ejemplo" at bounding box center [273, 212] width 234 height 9
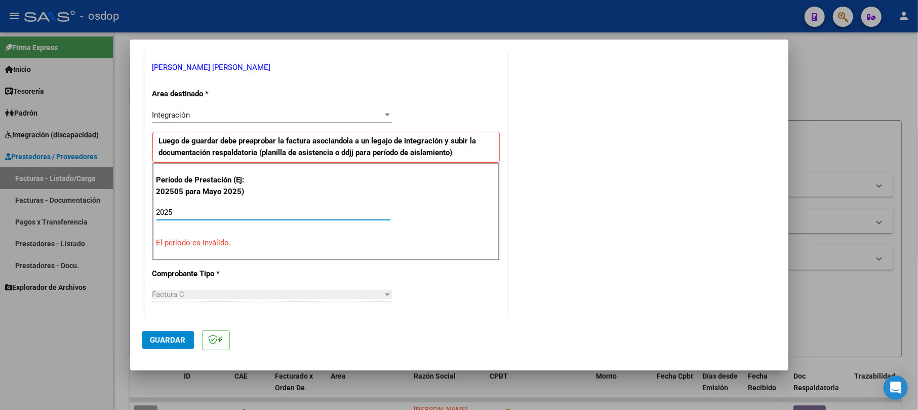
click at [770, 273] on mat-dialog-content "COMPROBANTE VER COMPROBANTE El comprobante fue leído exitosamente. DATOS DEL CO…" at bounding box center [459, 185] width 658 height 266
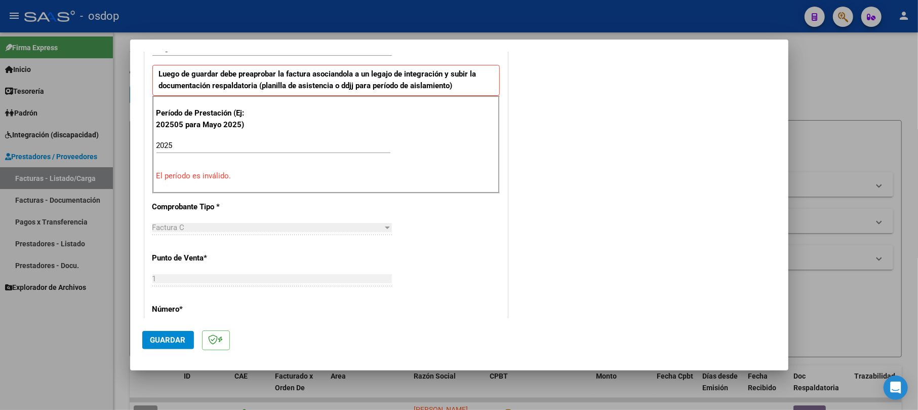
scroll to position [270, 0]
click at [197, 148] on input "2025" at bounding box center [273, 144] width 234 height 9
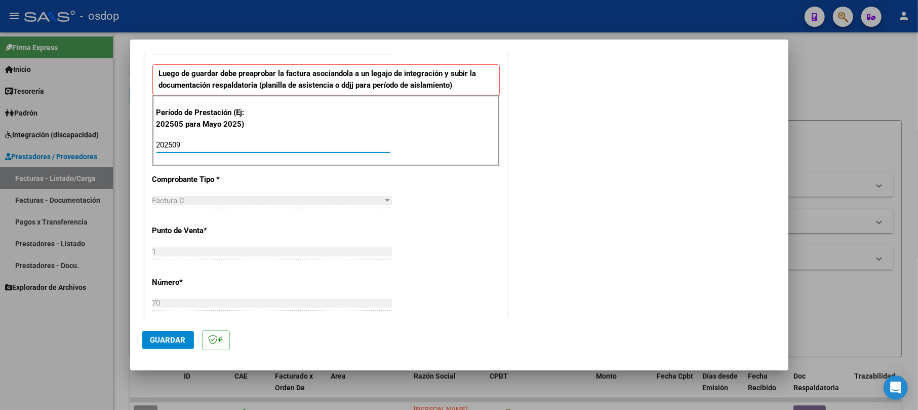
type input "202509"
click at [160, 339] on span "Guardar" at bounding box center [167, 339] width 35 height 9
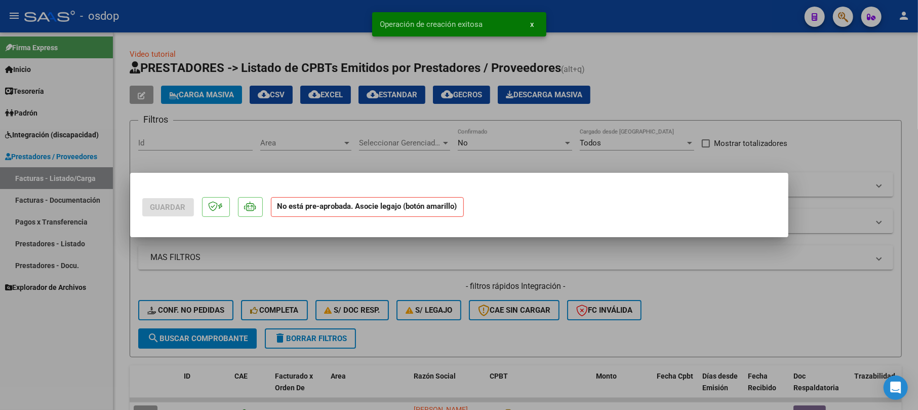
scroll to position [0, 0]
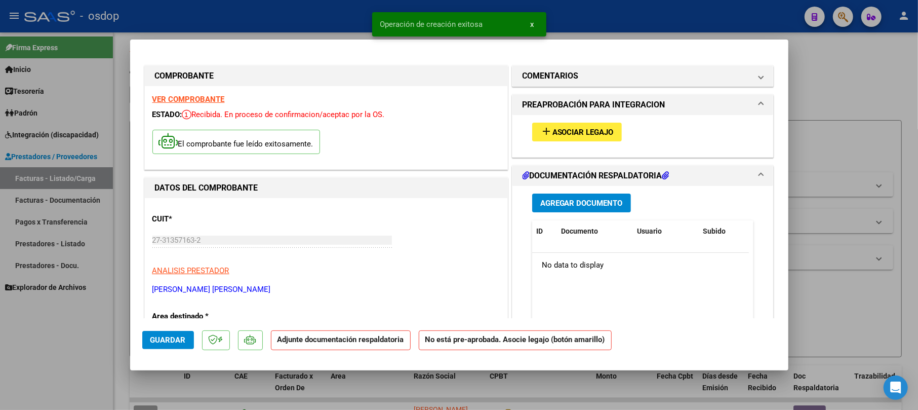
click at [554, 204] on span "Agregar Documento" at bounding box center [581, 202] width 83 height 9
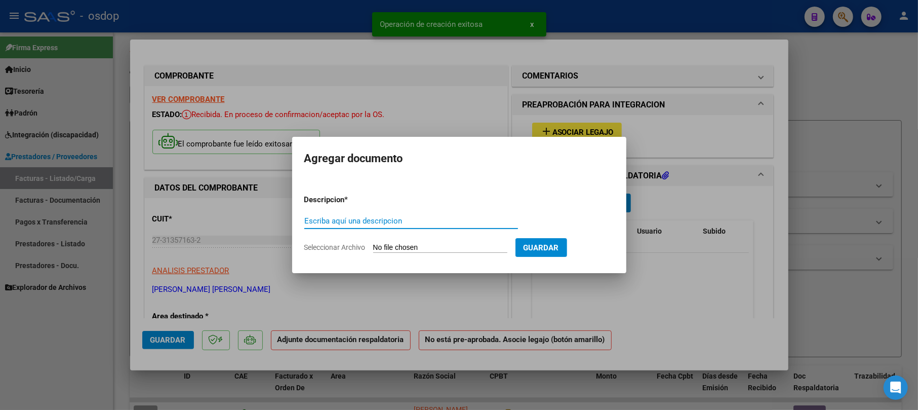
click at [331, 215] on div "Escriba aquí una descripcion" at bounding box center [411, 220] width 214 height 15
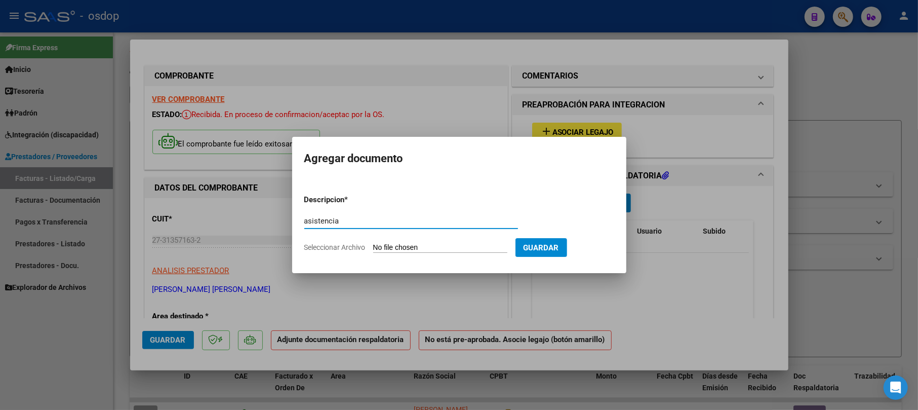
type input "asistencia"
click at [403, 247] on input "Seleccionar Archivo" at bounding box center [440, 248] width 134 height 10
type input "C:\fakepath\ggg.jpg"
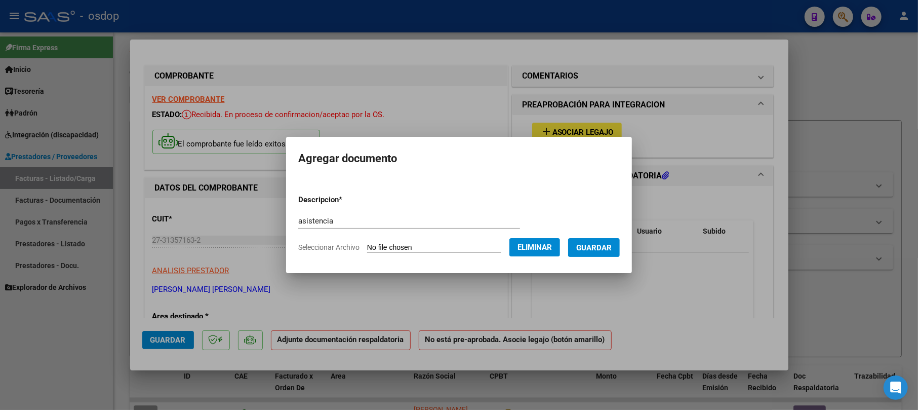
click at [611, 250] on span "Guardar" at bounding box center [593, 247] width 35 height 9
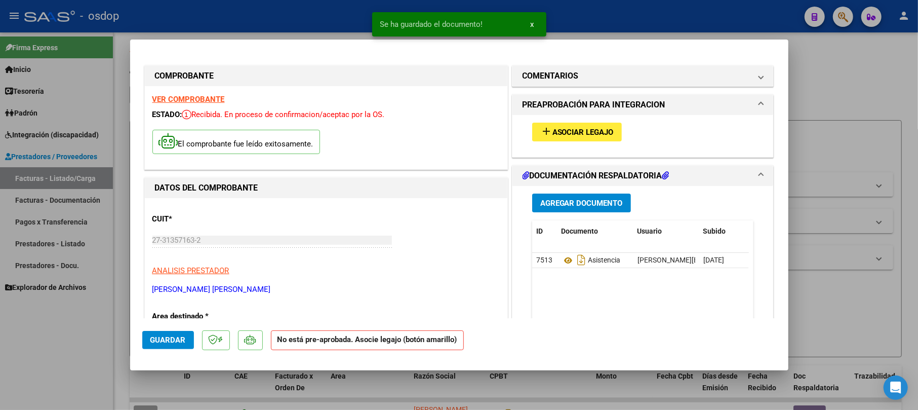
click at [581, 121] on div "add Asociar Legajo" at bounding box center [642, 132] width 237 height 34
click at [578, 132] on span "Asociar Legajo" at bounding box center [582, 132] width 61 height 9
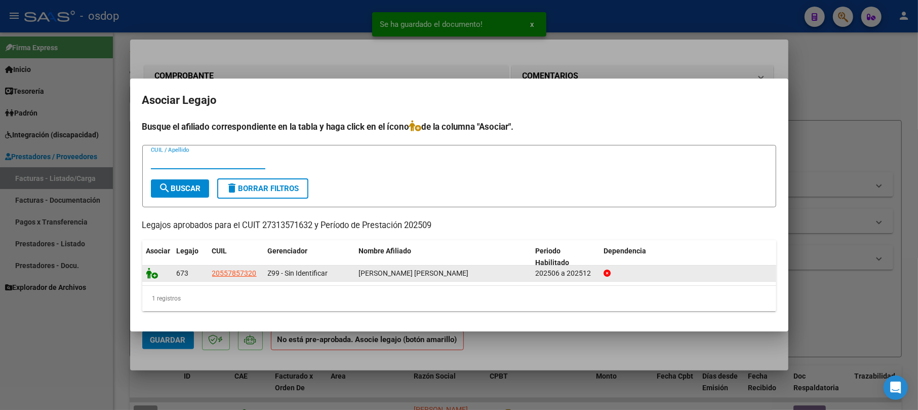
click at [148, 277] on icon at bounding box center [152, 272] width 12 height 11
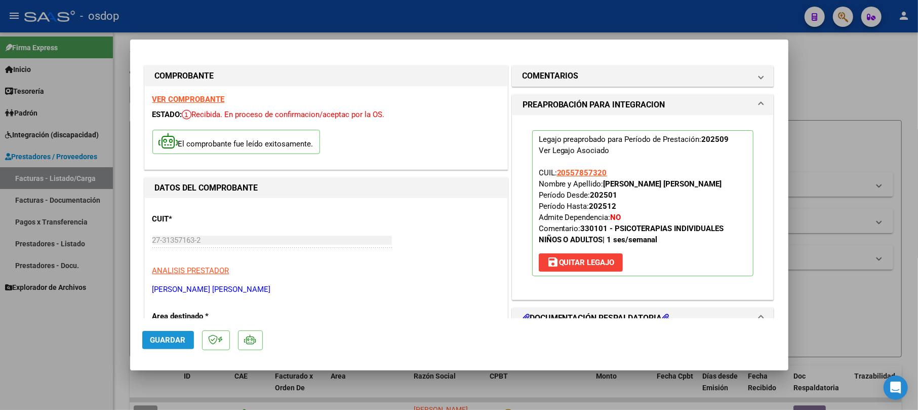
click at [165, 335] on span "Guardar" at bounding box center [167, 339] width 35 height 9
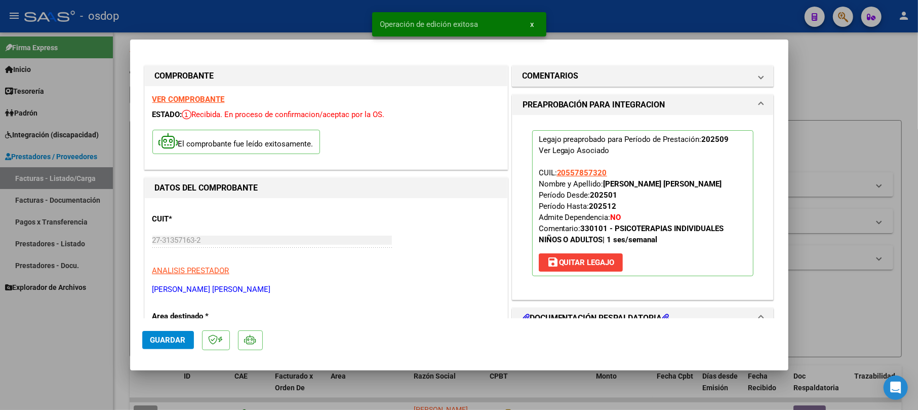
click at [857, 94] on div at bounding box center [459, 205] width 918 height 410
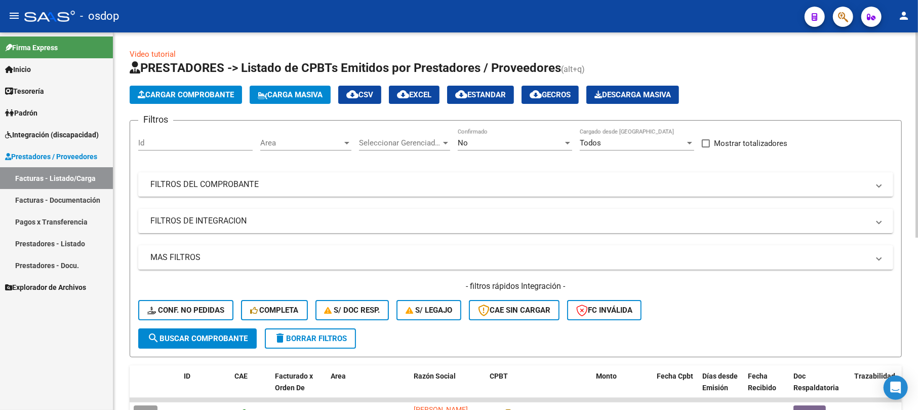
click at [225, 84] on app-list-header "PRESTADORES -> Listado de CPBTs Emitidos por Prestadores / Proveedores (alt+q) …" at bounding box center [516, 208] width 772 height 297
click at [223, 105] on app-list-header "PRESTADORES -> Listado de CPBTs Emitidos por Prestadores / Proveedores (alt+q) …" at bounding box center [516, 208] width 772 height 297
click at [222, 90] on span "Cargar Comprobante" at bounding box center [186, 94] width 96 height 9
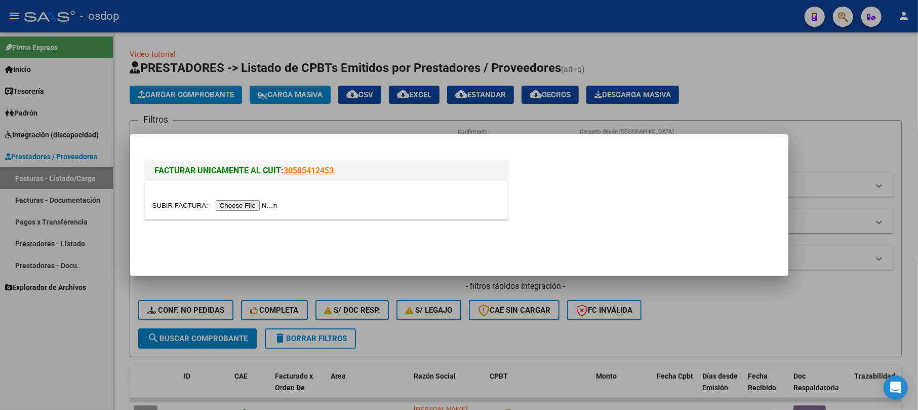
click at [241, 205] on input "file" at bounding box center [216, 205] width 128 height 11
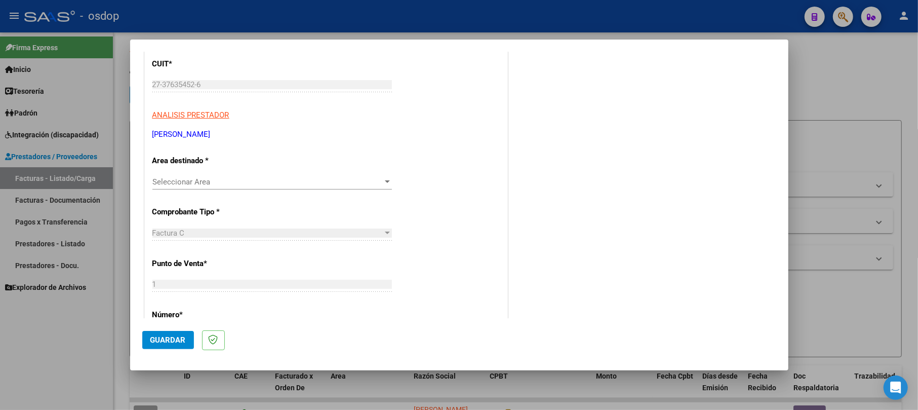
scroll to position [135, 0]
click at [201, 182] on span "Seleccionar Area" at bounding box center [267, 182] width 230 height 9
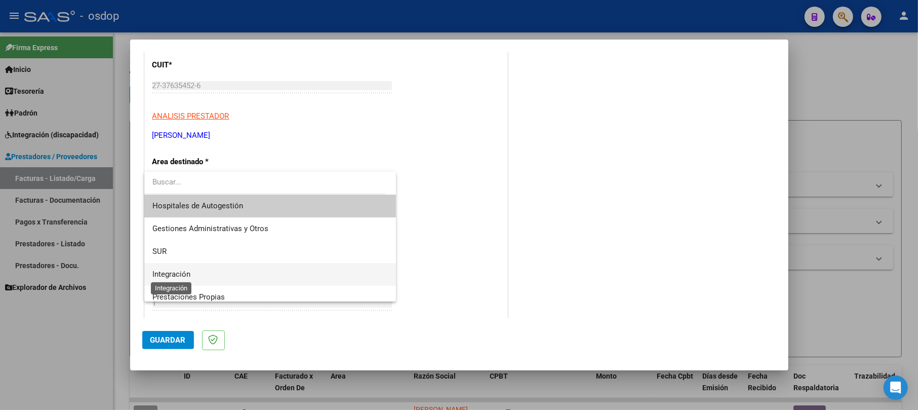
click at [170, 269] on span "Integración" at bounding box center [171, 273] width 38 height 9
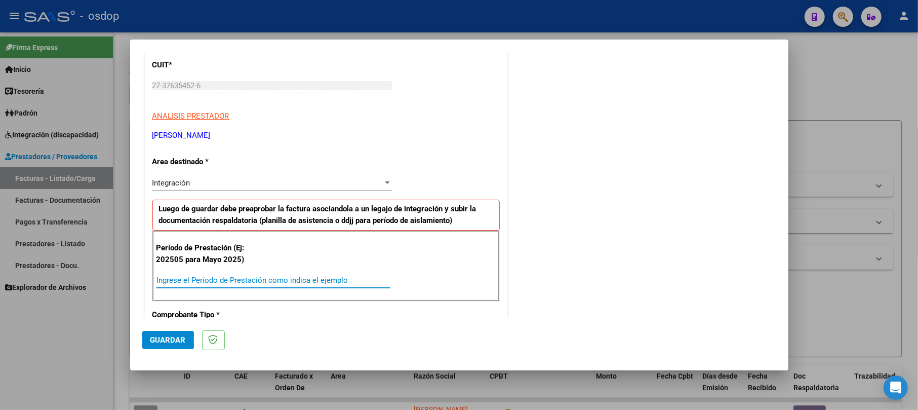
click at [218, 280] on input "Ingrese el Período de Prestación como indica el ejemplo" at bounding box center [273, 279] width 234 height 9
type input "202509"
click at [165, 331] on button "Guardar" at bounding box center [168, 340] width 52 height 18
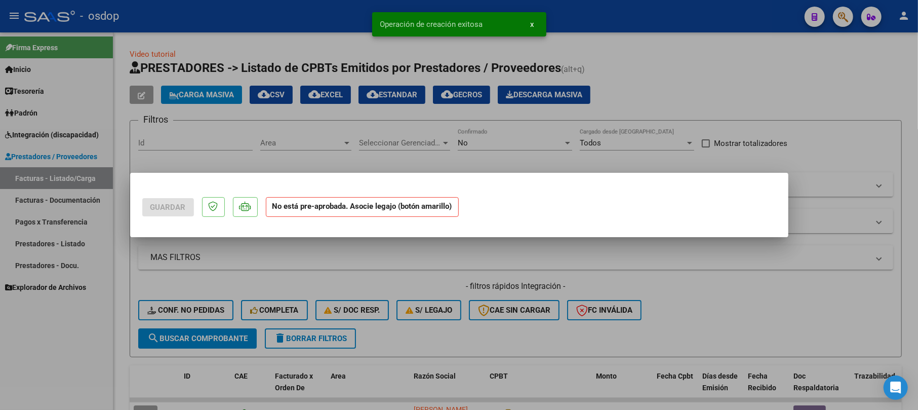
scroll to position [0, 0]
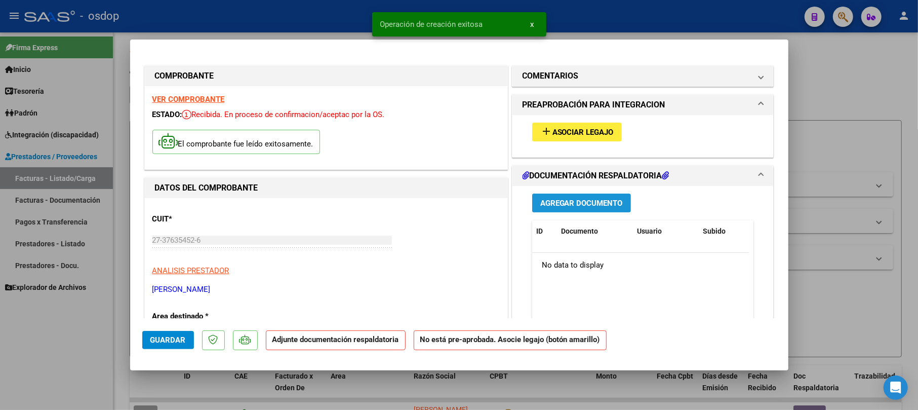
click at [586, 205] on span "Agregar Documento" at bounding box center [581, 202] width 83 height 9
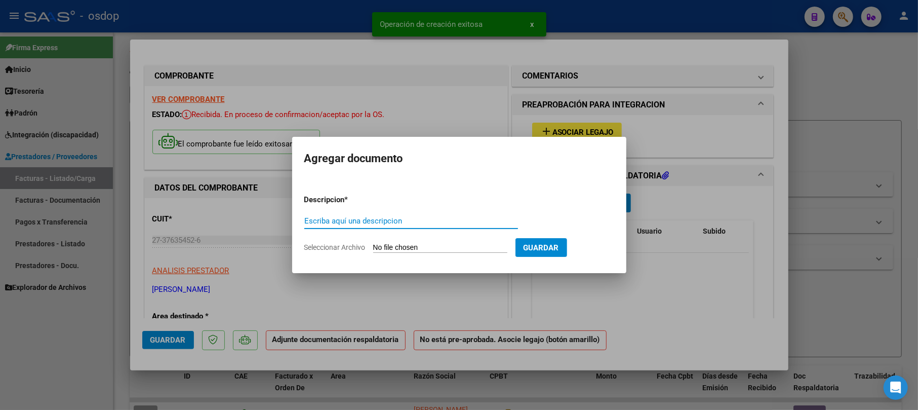
click at [360, 216] on input "Escriba aquí una descripcion" at bounding box center [411, 220] width 214 height 9
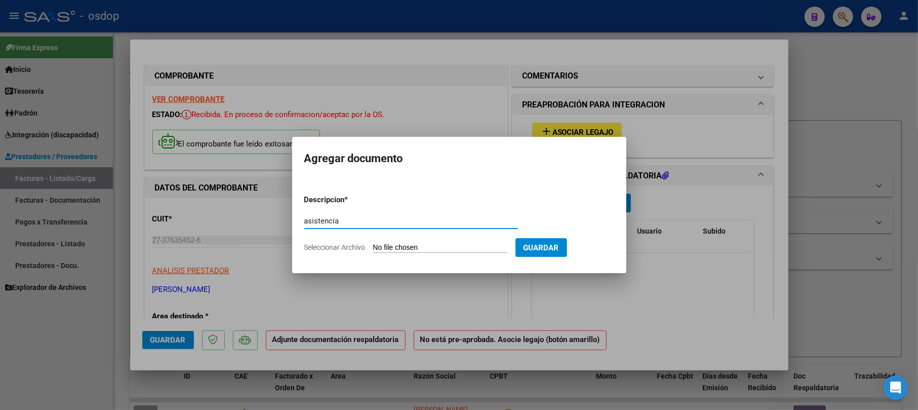
type input "asistencia"
click at [426, 243] on input "Seleccionar Archivo" at bounding box center [440, 248] width 134 height 10
type input "C:\fakepath\Camer septiembre asistencia .pdf"
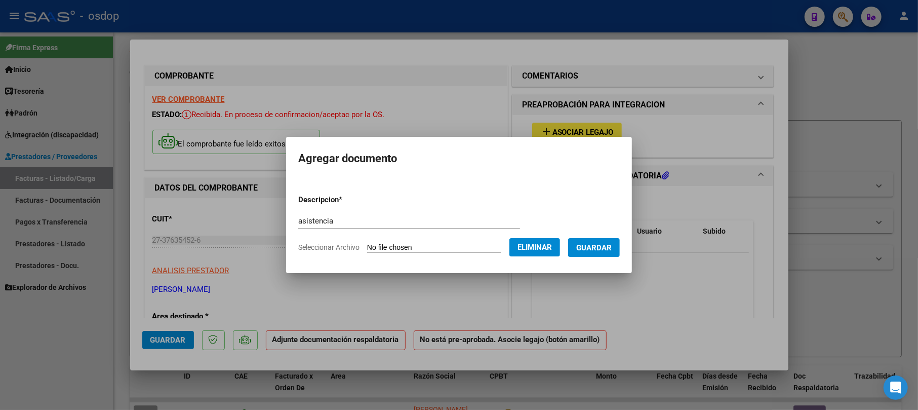
click at [602, 250] on span "Guardar" at bounding box center [593, 247] width 35 height 9
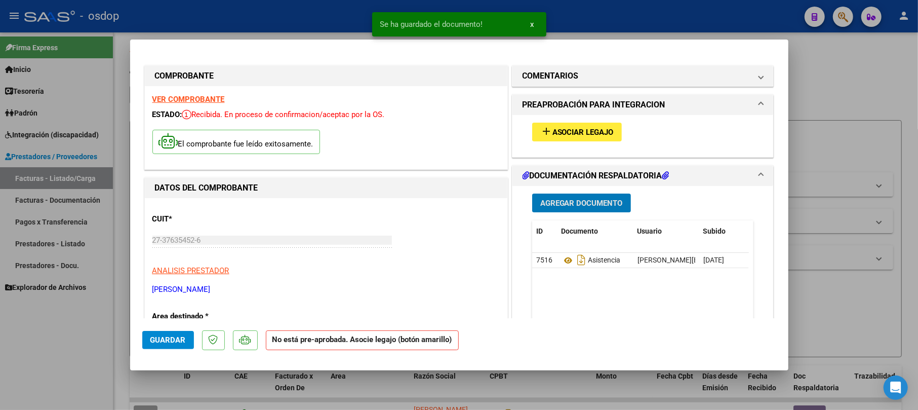
click at [561, 131] on span "Asociar Legajo" at bounding box center [582, 132] width 61 height 9
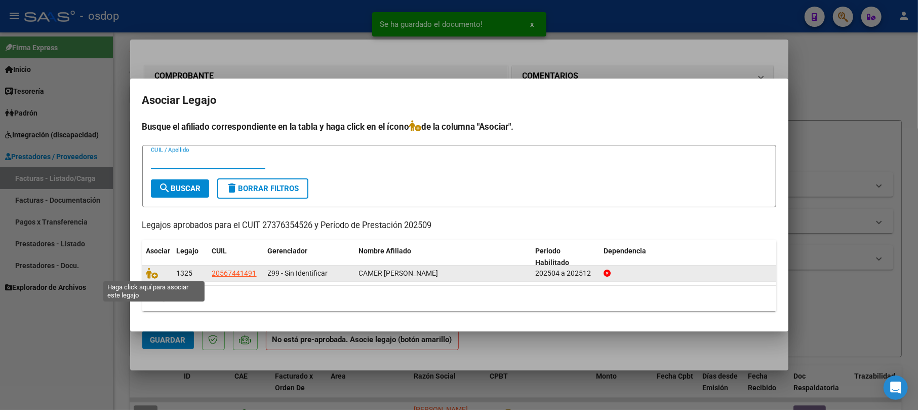
click at [148, 272] on icon at bounding box center [152, 272] width 12 height 11
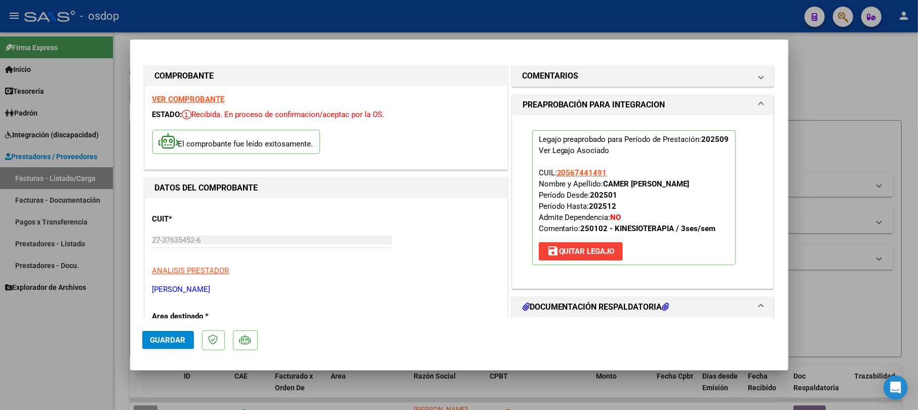
click at [181, 343] on span "Guardar" at bounding box center [167, 339] width 35 height 9
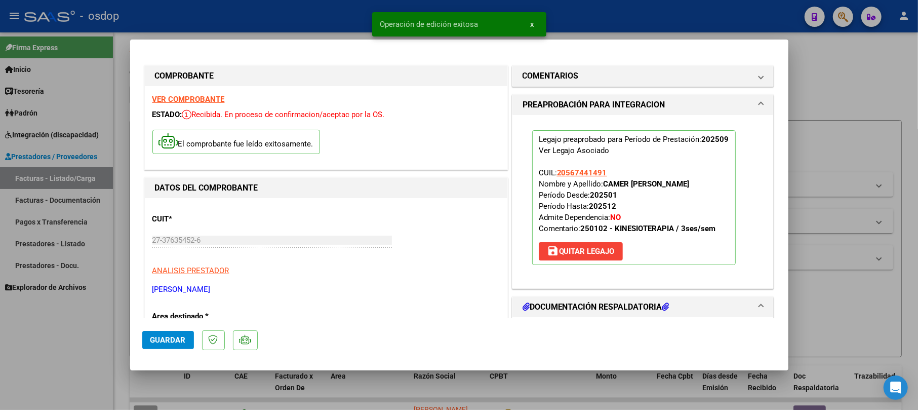
click at [866, 96] on div at bounding box center [459, 205] width 918 height 410
type input "$ 0,00"
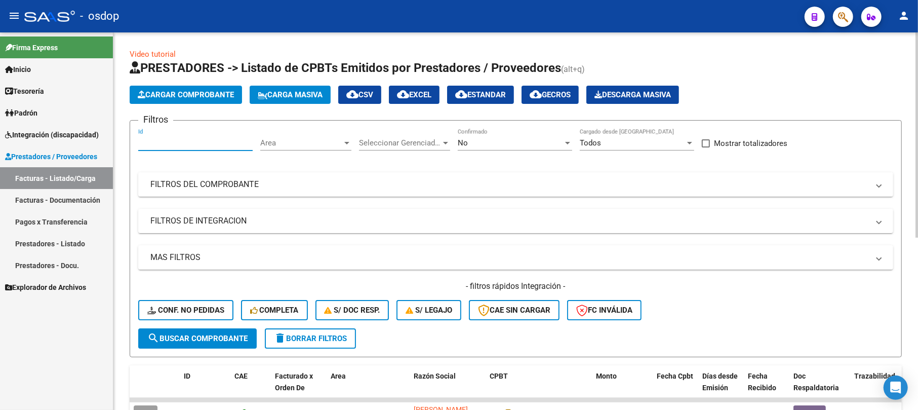
click at [184, 142] on input "Id" at bounding box center [195, 142] width 114 height 9
type input "244235"
click at [203, 339] on span "search Buscar Comprobante" at bounding box center [197, 338] width 100 height 9
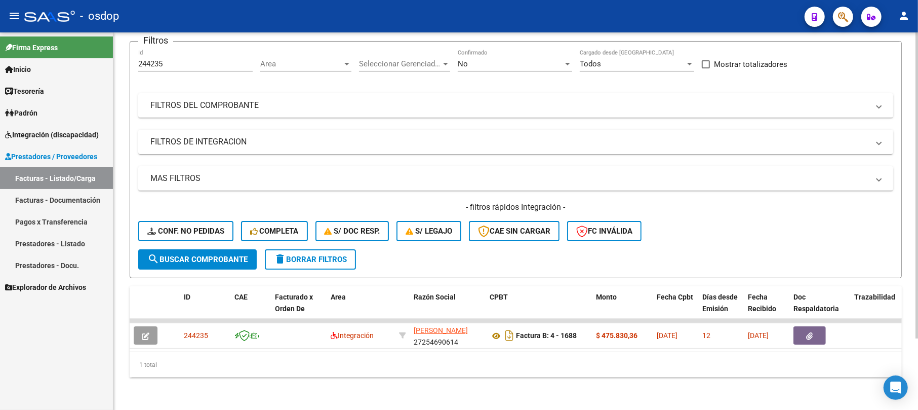
scroll to position [88, 0]
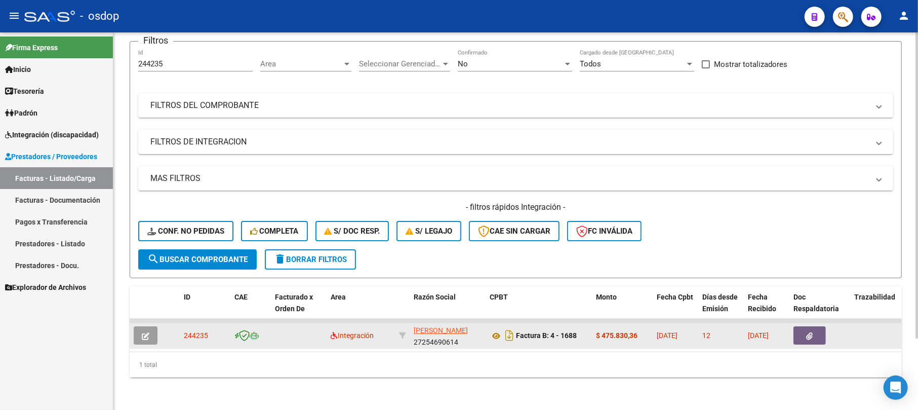
click at [148, 332] on icon "button" at bounding box center [146, 336] width 8 height 8
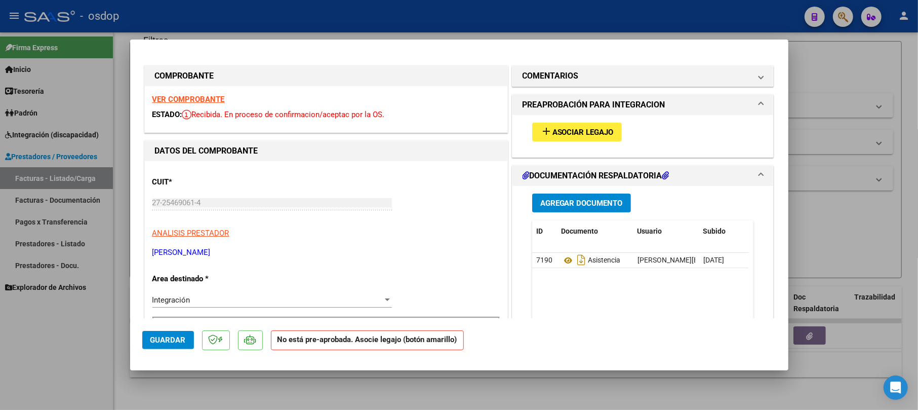
scroll to position [135, 0]
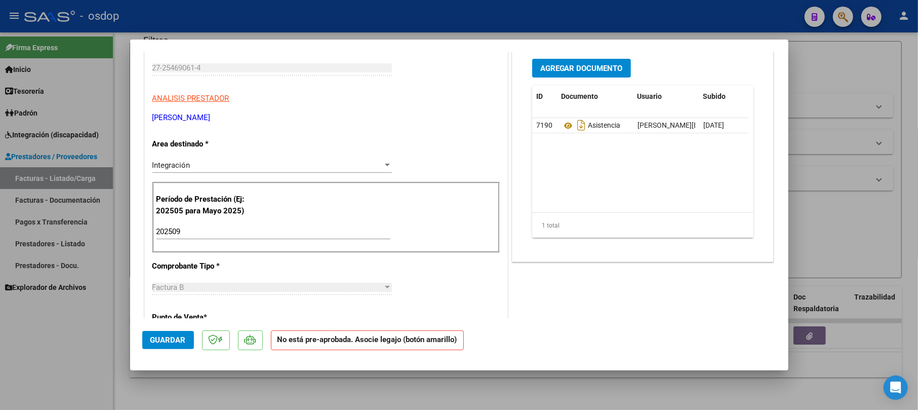
click at [575, 64] on span "Agregar Documento" at bounding box center [581, 68] width 83 height 9
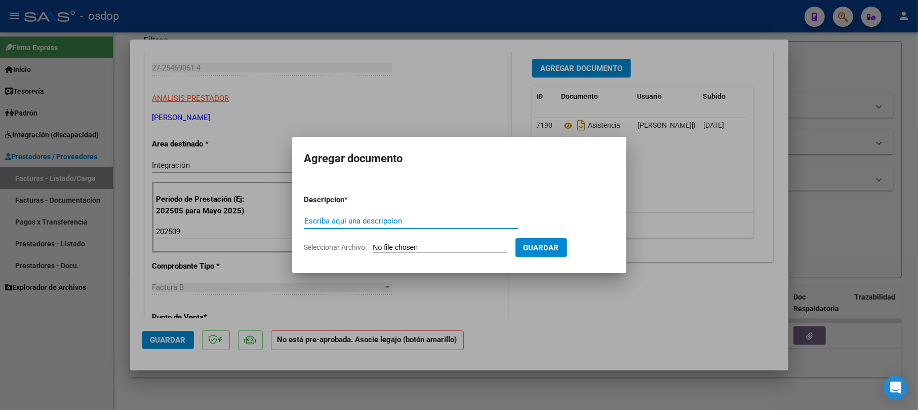
click at [675, 182] on div at bounding box center [459, 205] width 918 height 410
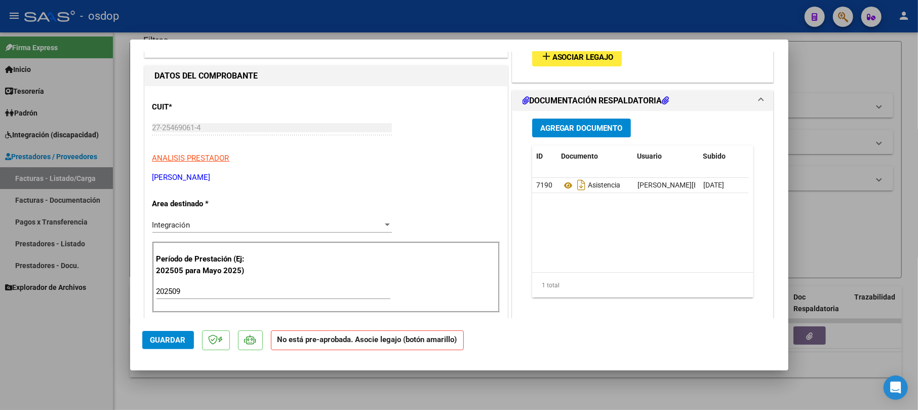
scroll to position [0, 0]
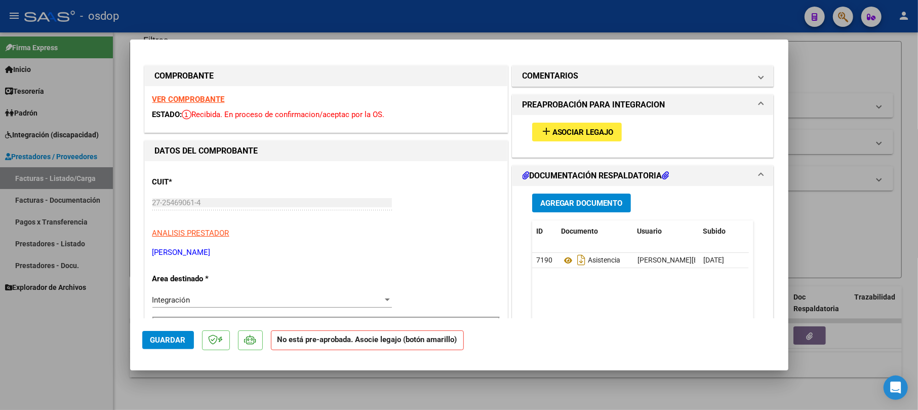
click at [570, 134] on span "Asociar Legajo" at bounding box center [582, 132] width 61 height 9
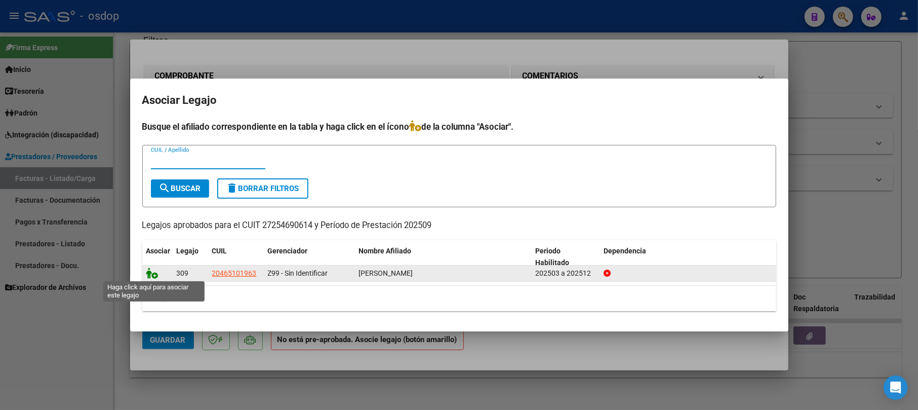
click at [150, 273] on icon at bounding box center [152, 272] width 12 height 11
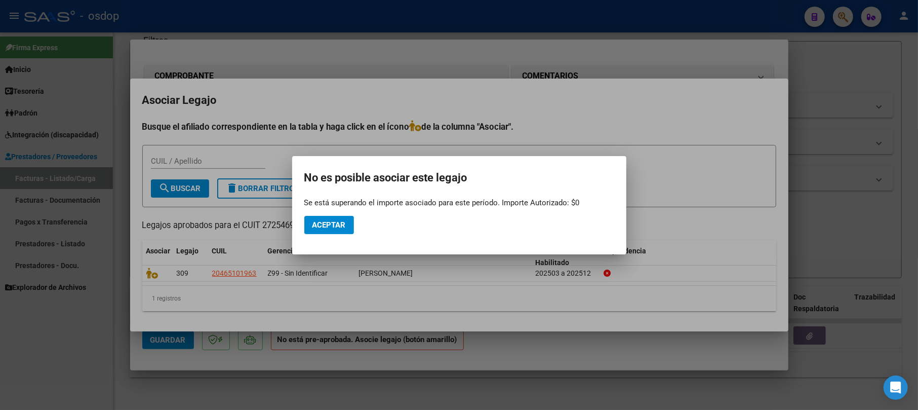
drag, startPoint x: 630, startPoint y: 152, endPoint x: 597, endPoint y: 195, distance: 53.9
click at [630, 152] on div at bounding box center [459, 205] width 918 height 410
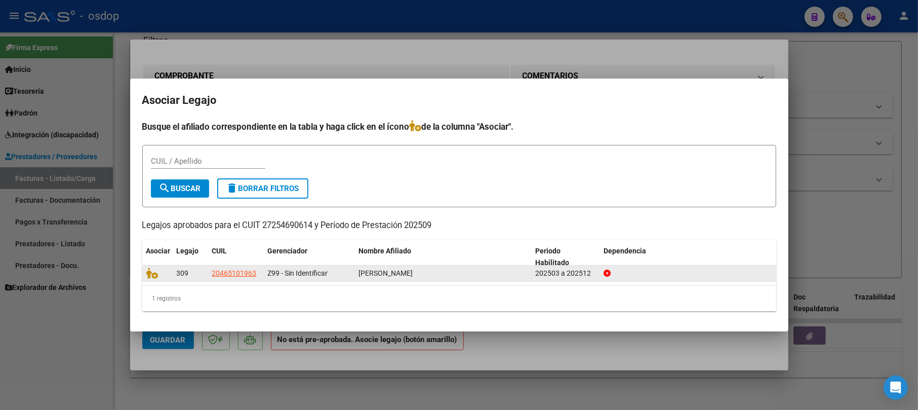
click at [148, 278] on div at bounding box center [157, 273] width 22 height 12
click at [152, 272] on icon at bounding box center [152, 272] width 12 height 11
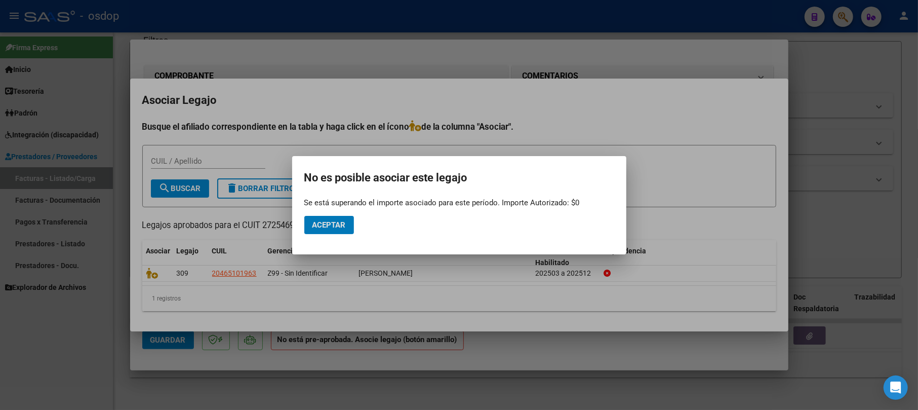
click at [338, 228] on span "Aceptar" at bounding box center [328, 224] width 33 height 9
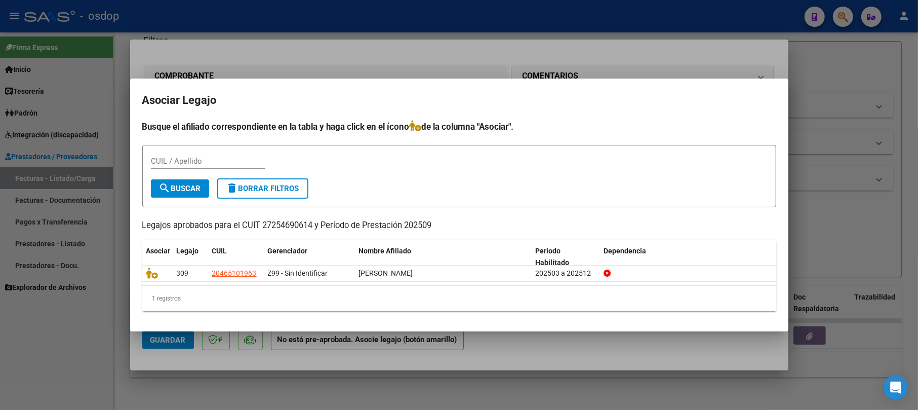
click at [820, 45] on div at bounding box center [459, 205] width 918 height 410
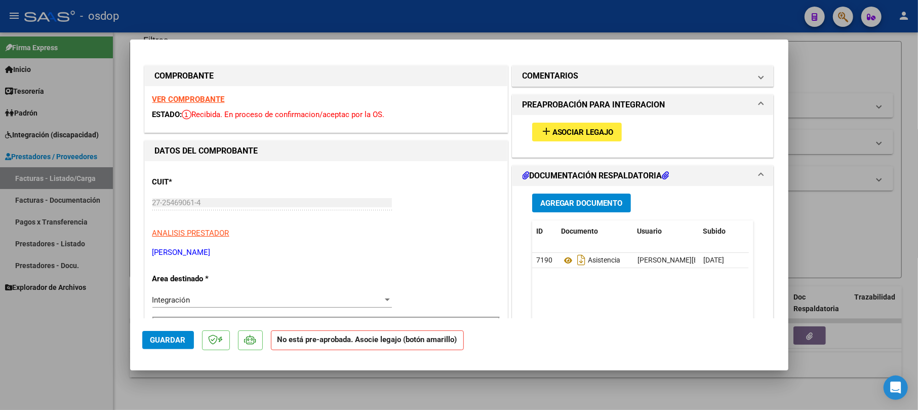
click at [846, 65] on div at bounding box center [459, 205] width 918 height 410
type input "$ 0,00"
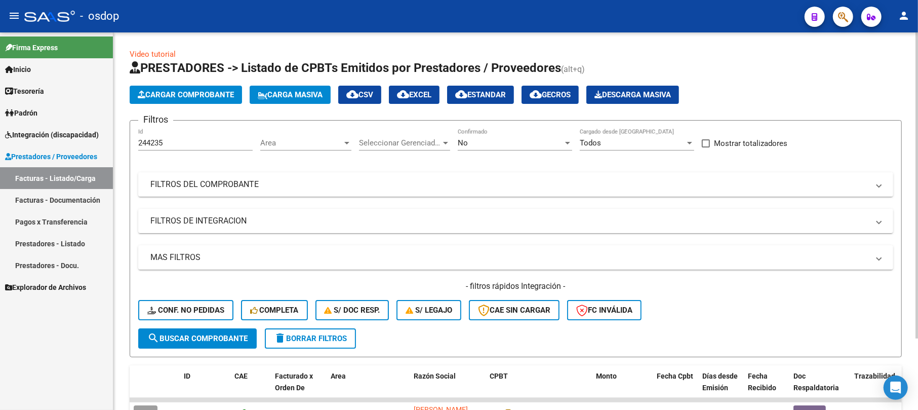
click at [193, 138] on div "244235 Id" at bounding box center [195, 140] width 114 height 22
type input "2"
paste input "244270"
type input "244270"
click at [210, 334] on span "search Buscar Comprobante" at bounding box center [197, 338] width 100 height 9
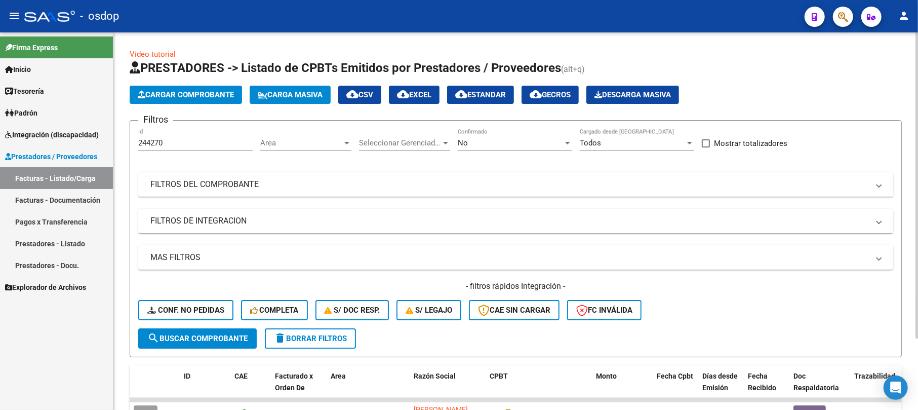
click at [221, 334] on span "search Buscar Comprobante" at bounding box center [197, 338] width 100 height 9
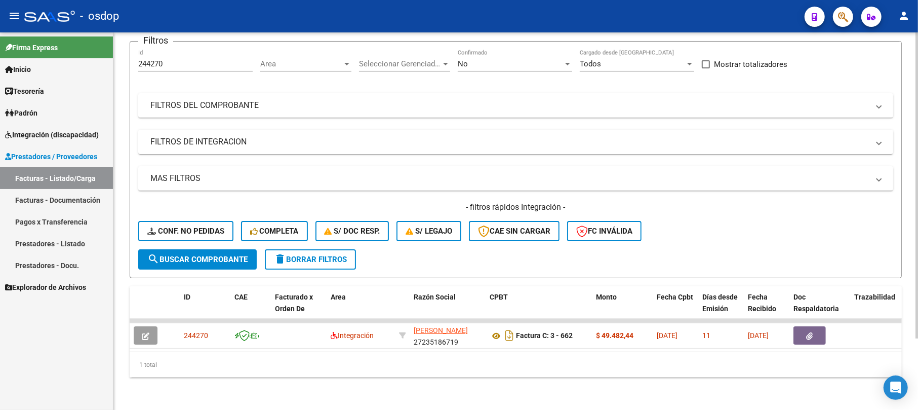
scroll to position [88, 0]
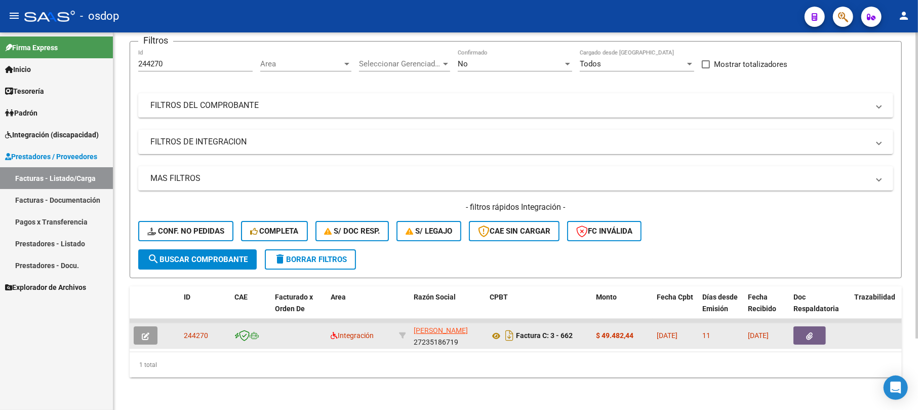
click at [151, 326] on button "button" at bounding box center [146, 335] width 24 height 18
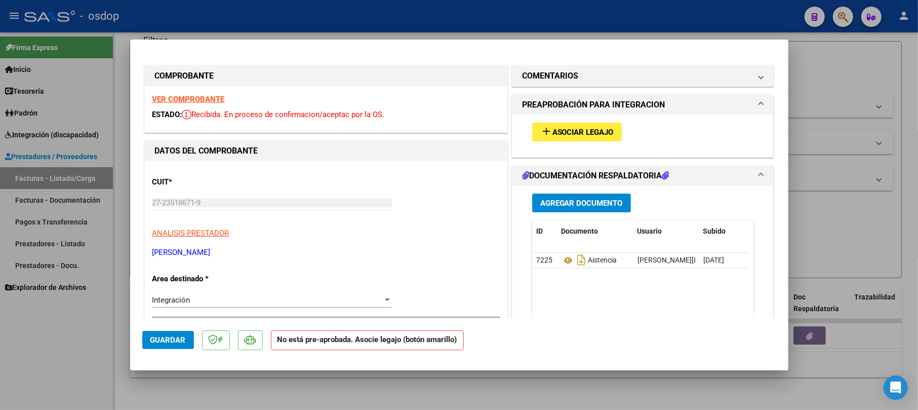
click at [555, 130] on span "Asociar Legajo" at bounding box center [582, 132] width 61 height 9
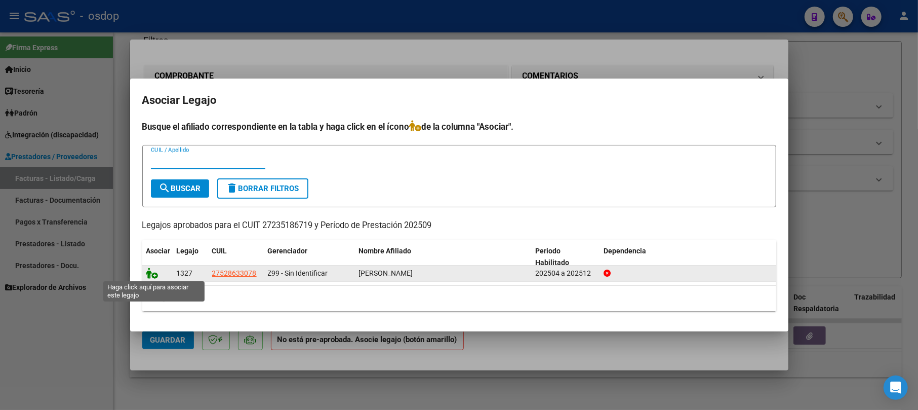
click at [149, 273] on icon at bounding box center [152, 272] width 12 height 11
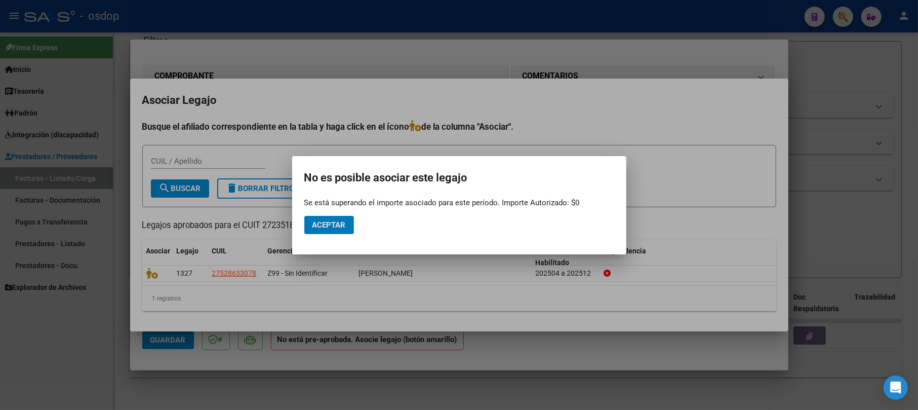
click at [837, 98] on div at bounding box center [459, 205] width 918 height 410
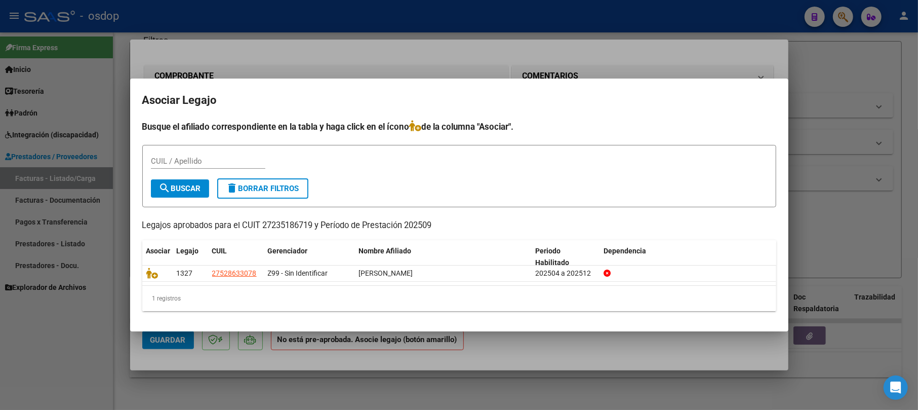
click at [839, 61] on div at bounding box center [459, 205] width 918 height 410
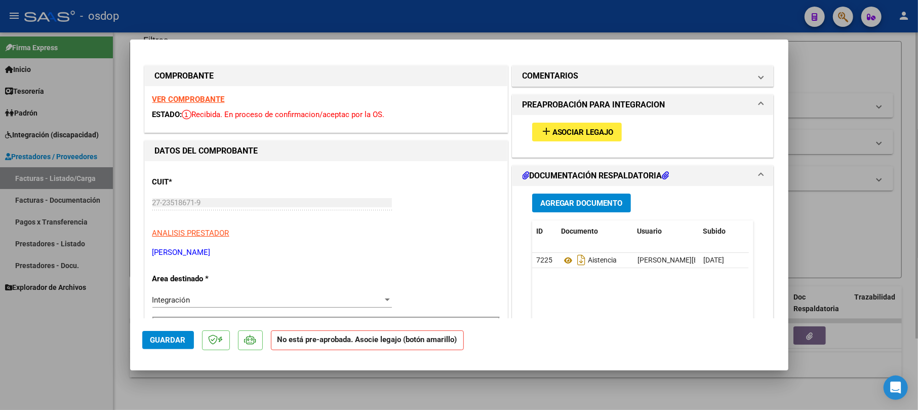
drag, startPoint x: 874, startPoint y: 63, endPoint x: 816, endPoint y: 75, distance: 58.4
click at [871, 64] on div at bounding box center [459, 205] width 918 height 410
type input "$ 0,00"
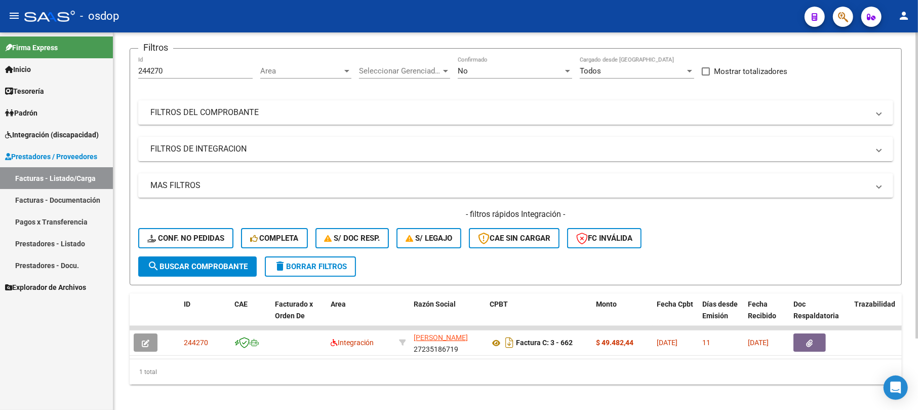
scroll to position [0, 0]
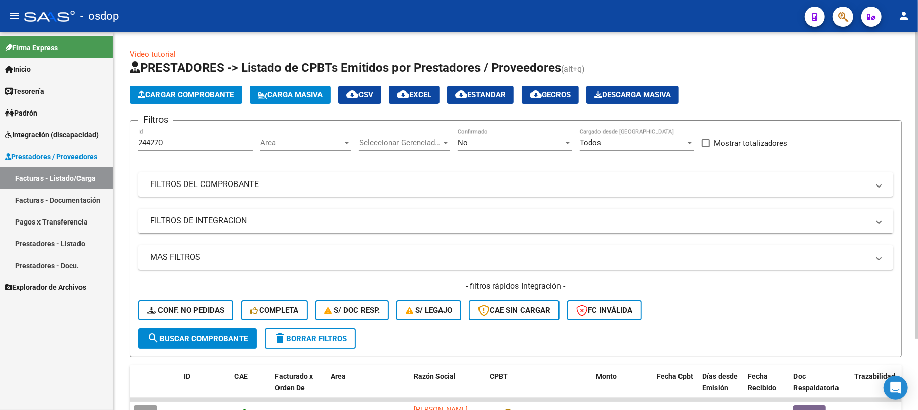
click at [181, 134] on div "244270 Id" at bounding box center [195, 140] width 114 height 22
type input "2"
click at [167, 339] on span "search Buscar Comprobante" at bounding box center [197, 338] width 100 height 9
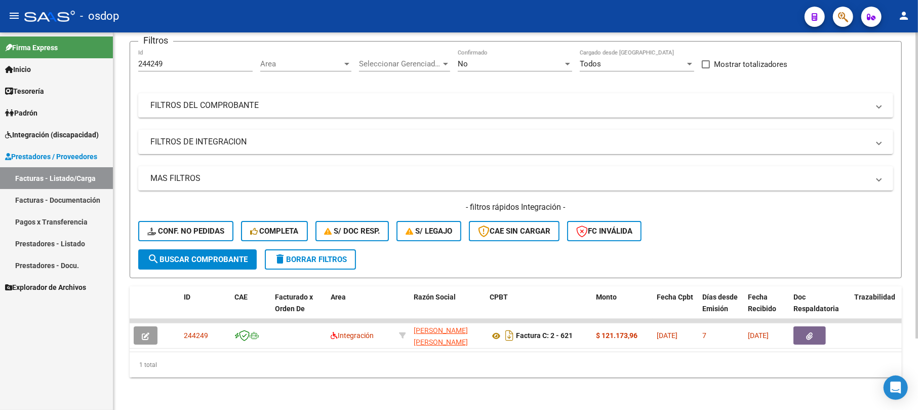
scroll to position [88, 0]
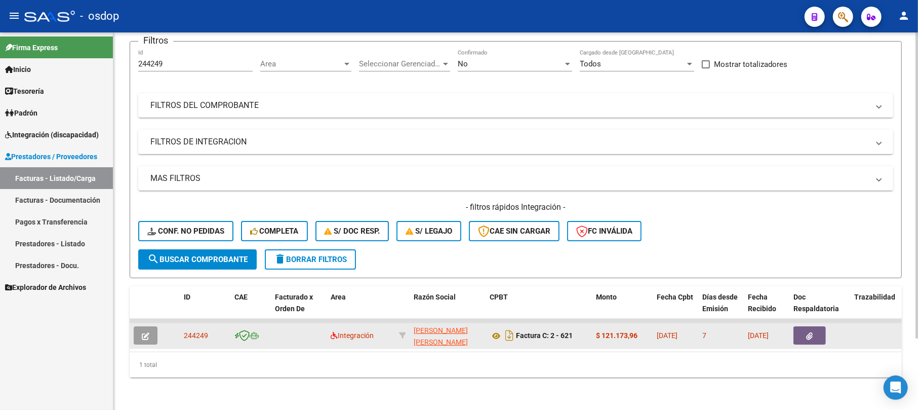
click at [146, 332] on icon "button" at bounding box center [146, 336] width 8 height 8
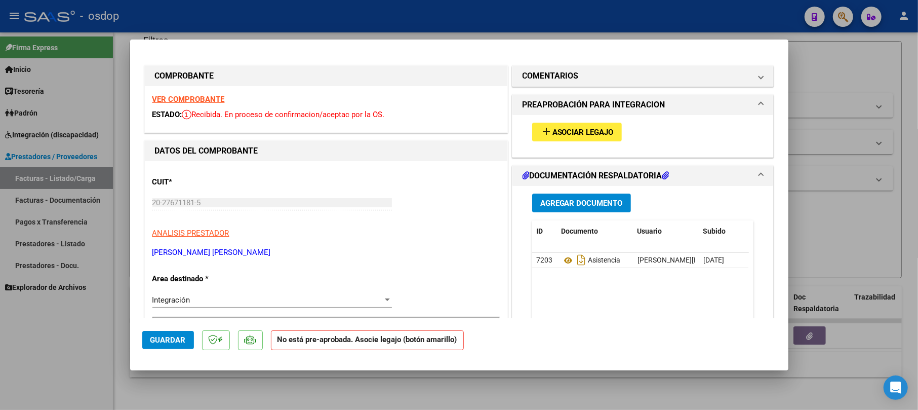
click at [575, 131] on span "Asociar Legajo" at bounding box center [582, 132] width 61 height 9
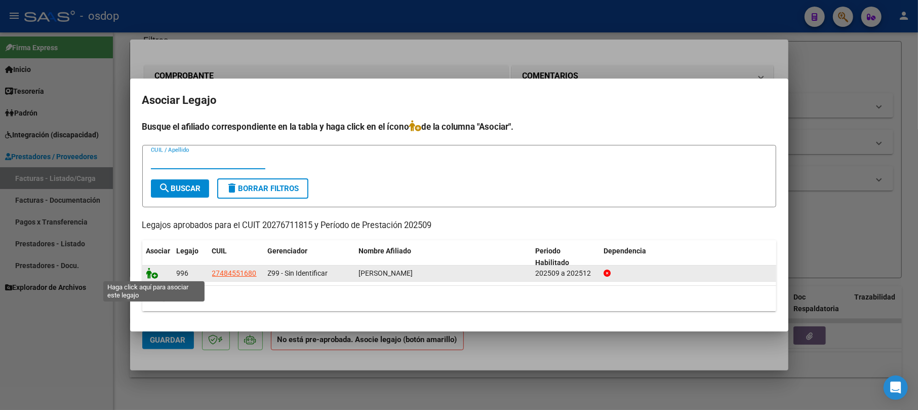
click at [152, 270] on icon at bounding box center [152, 272] width 12 height 11
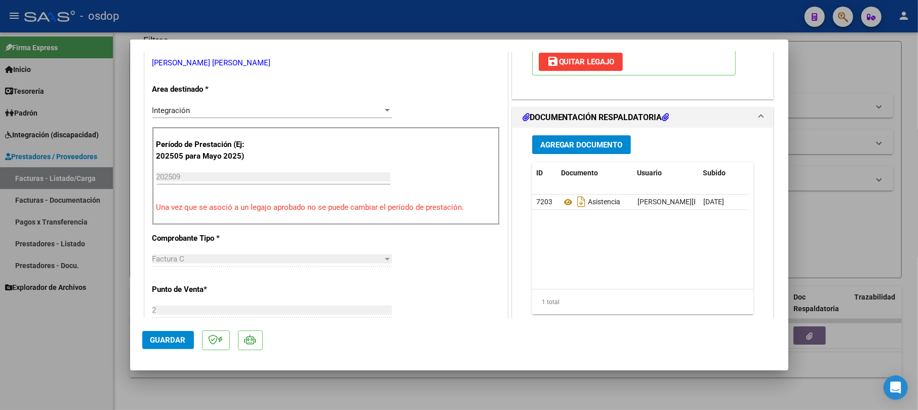
scroll to position [202, 0]
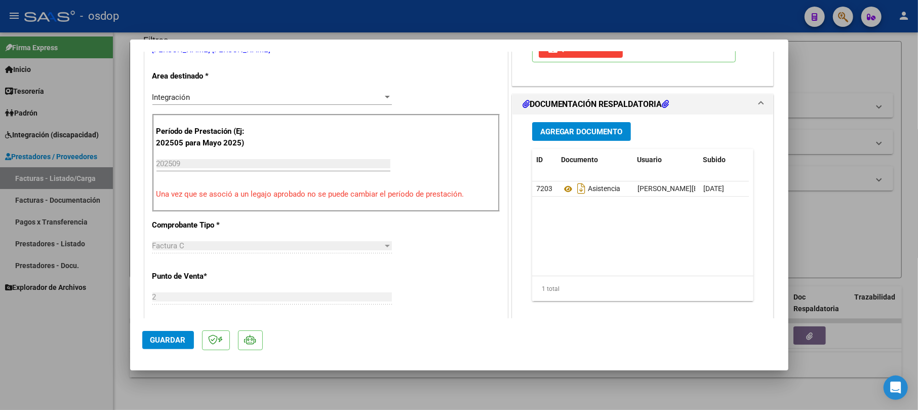
click at [167, 338] on span "Guardar" at bounding box center [167, 339] width 35 height 9
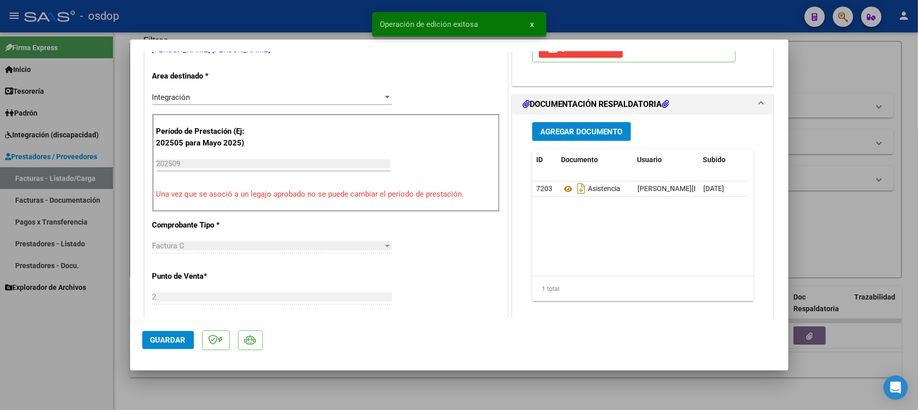
click at [798, 63] on div at bounding box center [459, 205] width 918 height 410
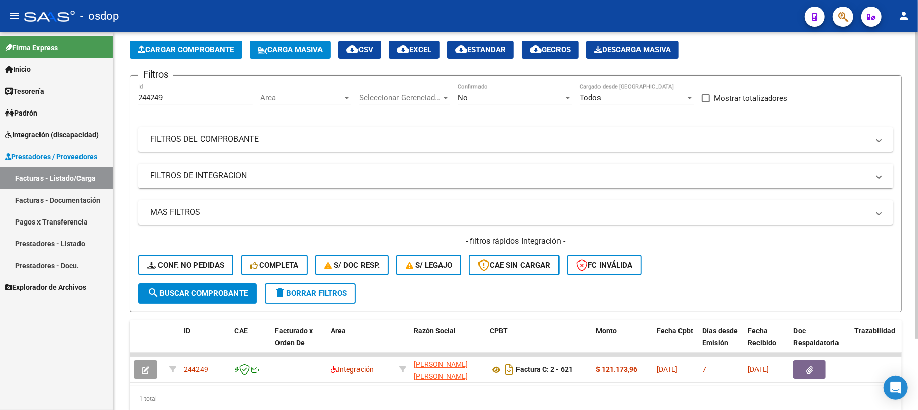
scroll to position [21, 0]
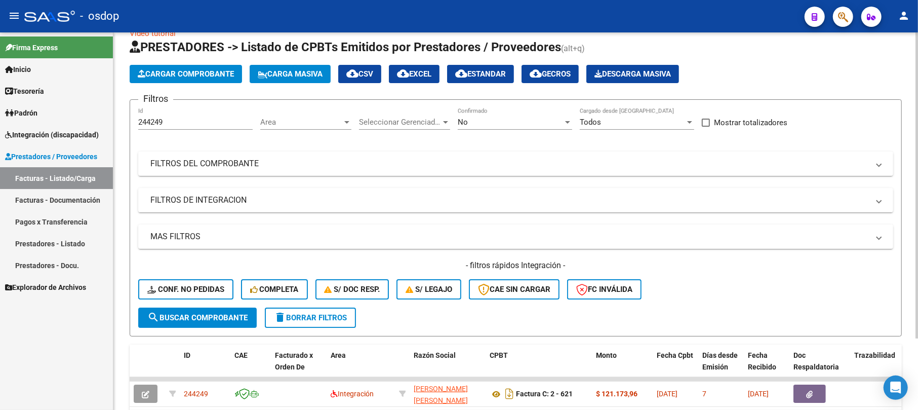
click at [172, 113] on div "244249 Id" at bounding box center [195, 119] width 114 height 22
click at [167, 117] on input "244249" at bounding box center [195, 121] width 114 height 9
type input "2"
click at [195, 161] on mat-panel-title "FILTROS DEL COMPROBANTE" at bounding box center [509, 163] width 718 height 11
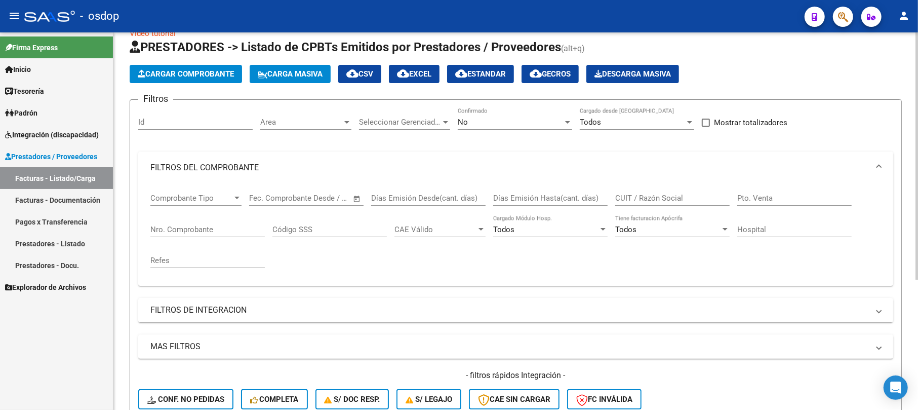
click at [185, 229] on input "Nro. Comprobante" at bounding box center [207, 229] width 114 height 9
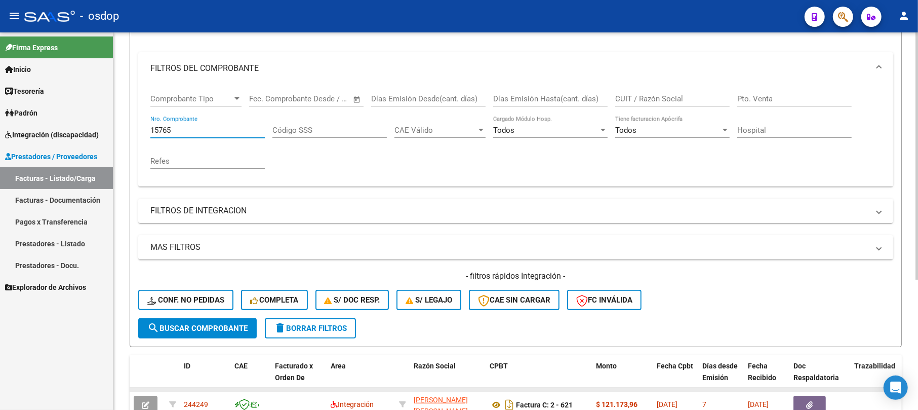
scroll to position [156, 0]
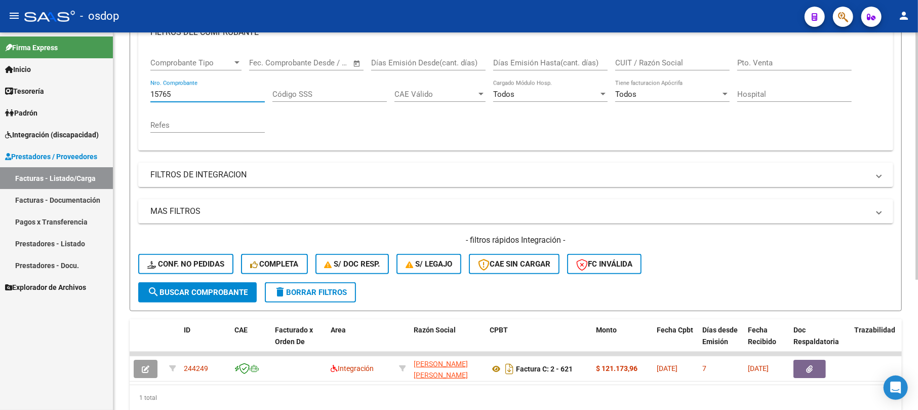
click at [183, 290] on span "search Buscar Comprobante" at bounding box center [197, 292] width 100 height 9
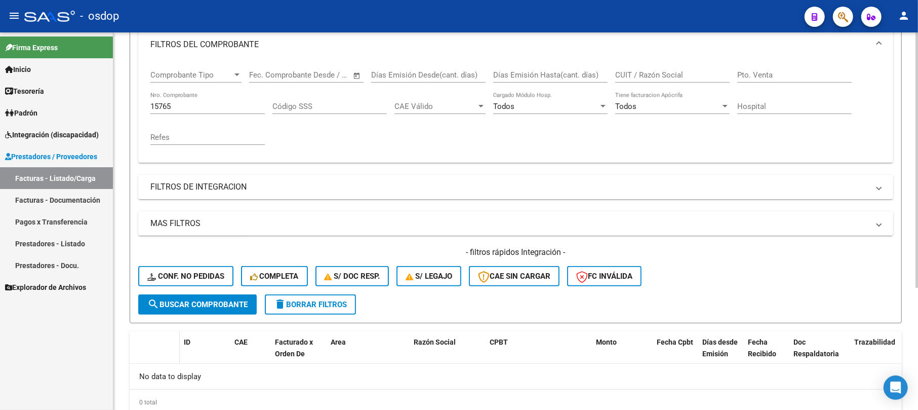
scroll to position [113, 0]
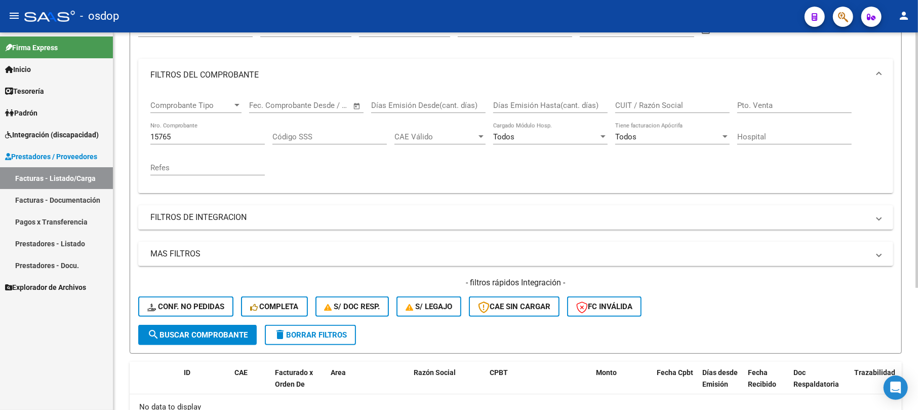
click at [173, 137] on input "15765" at bounding box center [207, 136] width 114 height 9
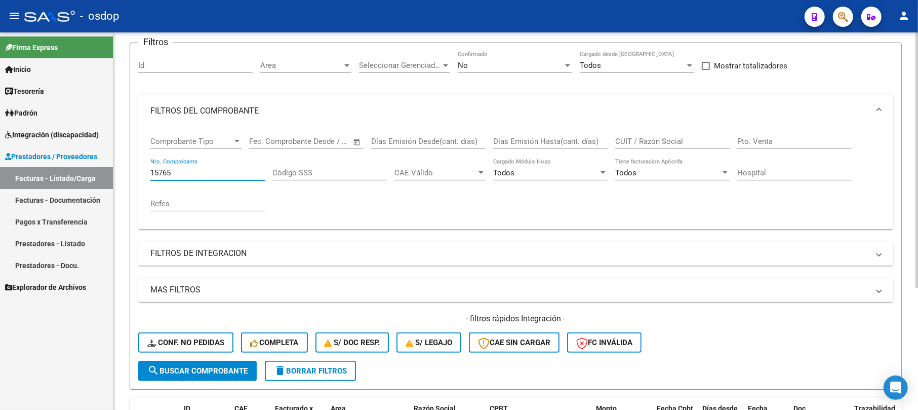
scroll to position [46, 0]
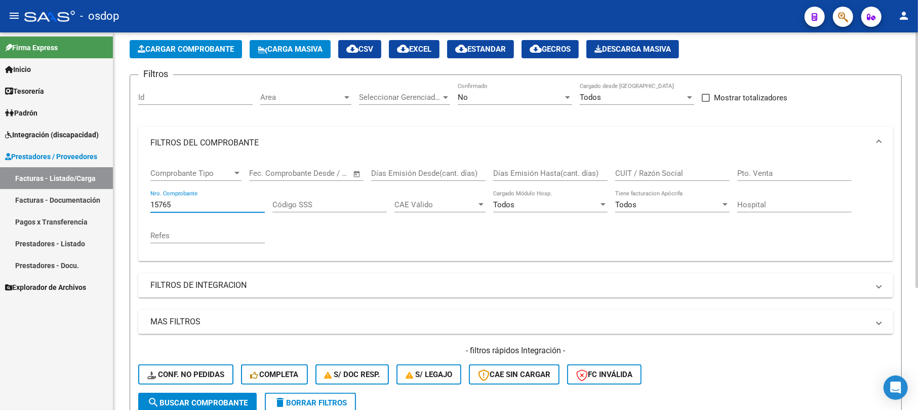
click at [181, 205] on input "15765" at bounding box center [207, 204] width 114 height 9
click at [181, 398] on span "search Buscar Comprobante" at bounding box center [197, 402] width 100 height 9
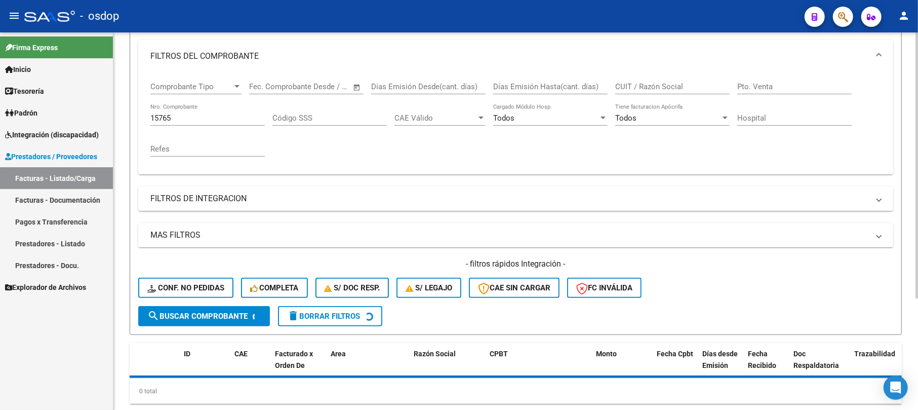
scroll to position [158, 0]
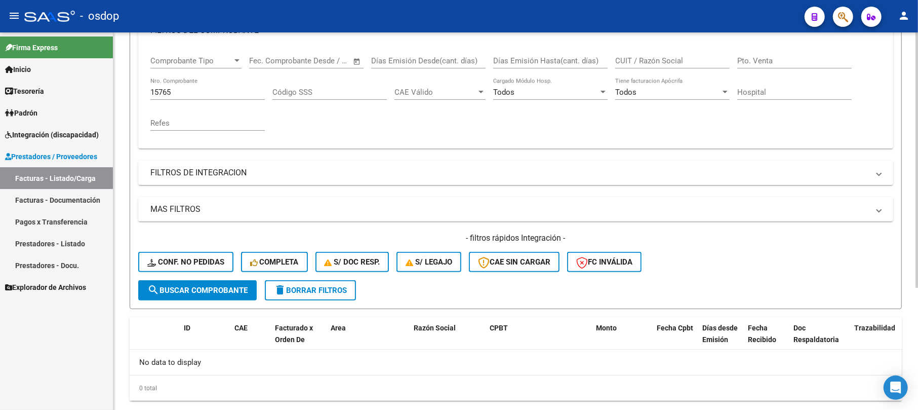
click at [183, 96] on input "15765" at bounding box center [207, 92] width 114 height 9
type input "1"
type input "621"
click at [174, 281] on button "search Buscar Comprobante" at bounding box center [197, 290] width 118 height 20
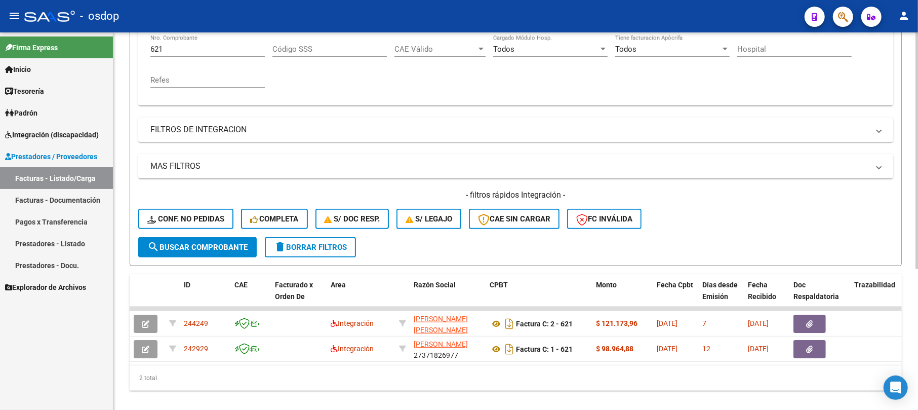
scroll to position [224, 0]
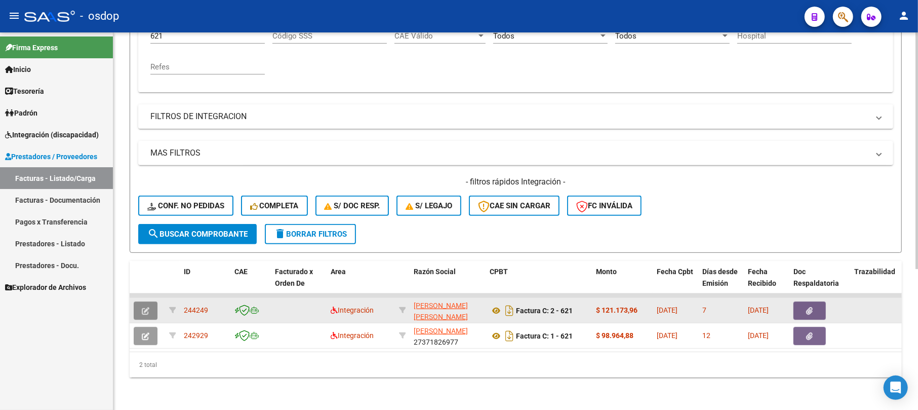
click at [147, 307] on icon "button" at bounding box center [146, 311] width 8 height 8
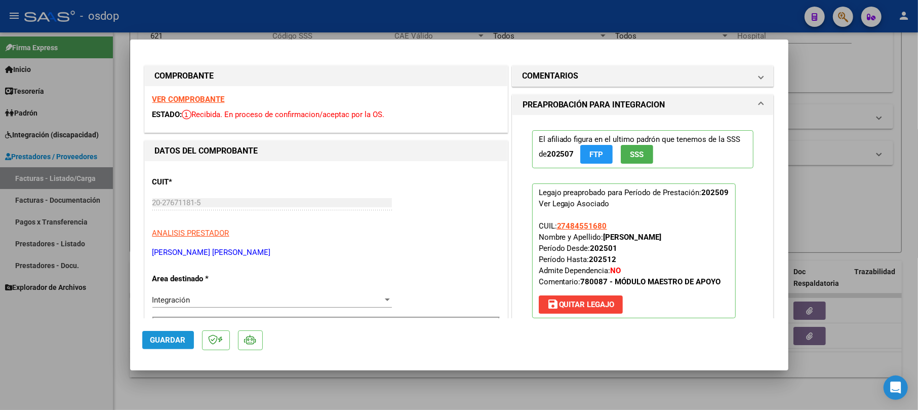
click at [171, 339] on span "Guardar" at bounding box center [167, 339] width 35 height 9
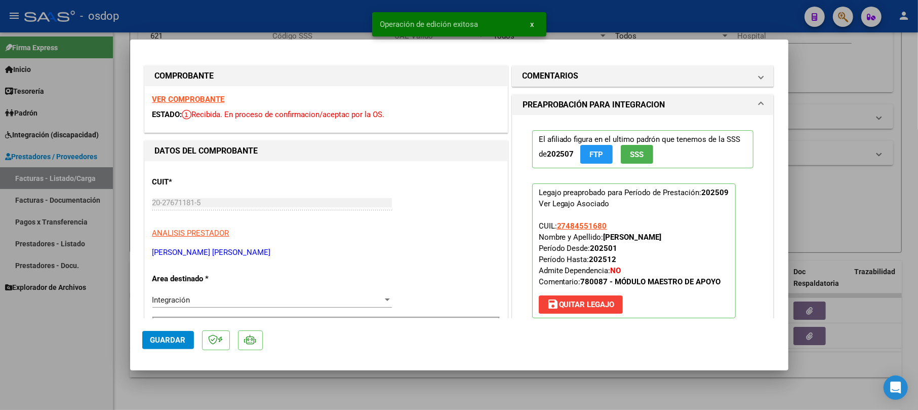
click at [845, 204] on div at bounding box center [459, 205] width 918 height 410
type input "$ 0,00"
